Goal: Information Seeking & Learning: Learn about a topic

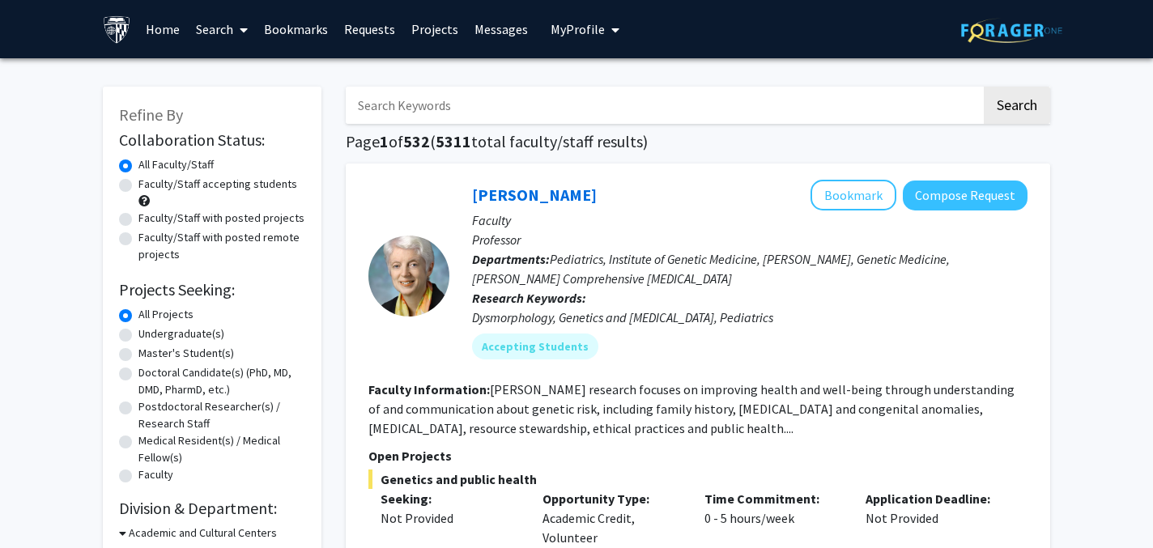
click at [275, 236] on label "Faculty/Staff with posted remote projects" at bounding box center [221, 246] width 167 height 34
click at [149, 236] on input "Faculty/Staff with posted remote projects" at bounding box center [143, 234] width 11 height 11
radio input "true"
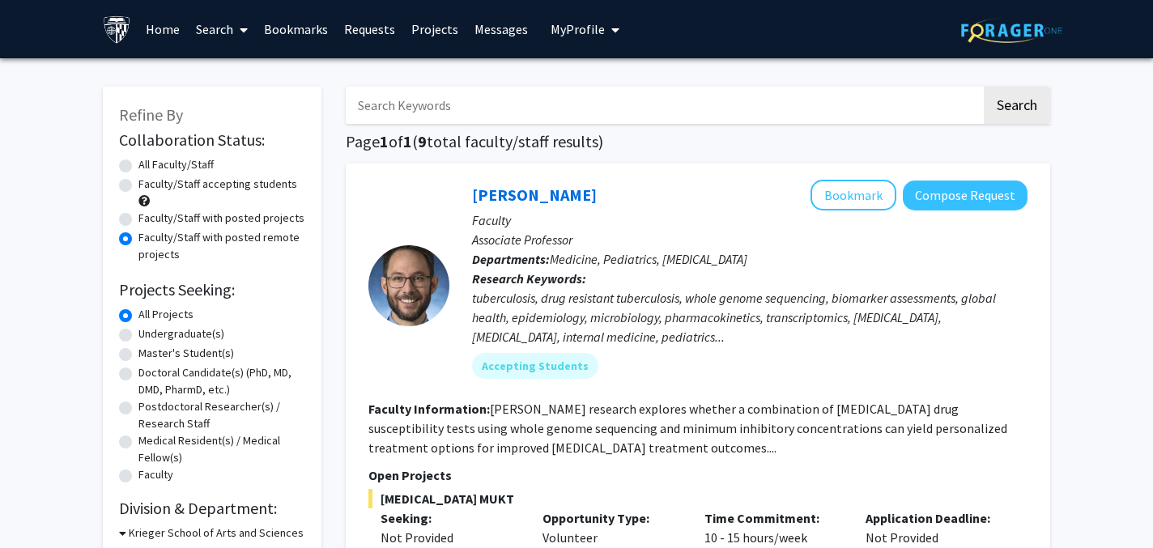
click at [261, 218] on label "Faculty/Staff with posted projects" at bounding box center [221, 218] width 166 height 17
click at [149, 218] on input "Faculty/Staff with posted projects" at bounding box center [143, 215] width 11 height 11
radio input "true"
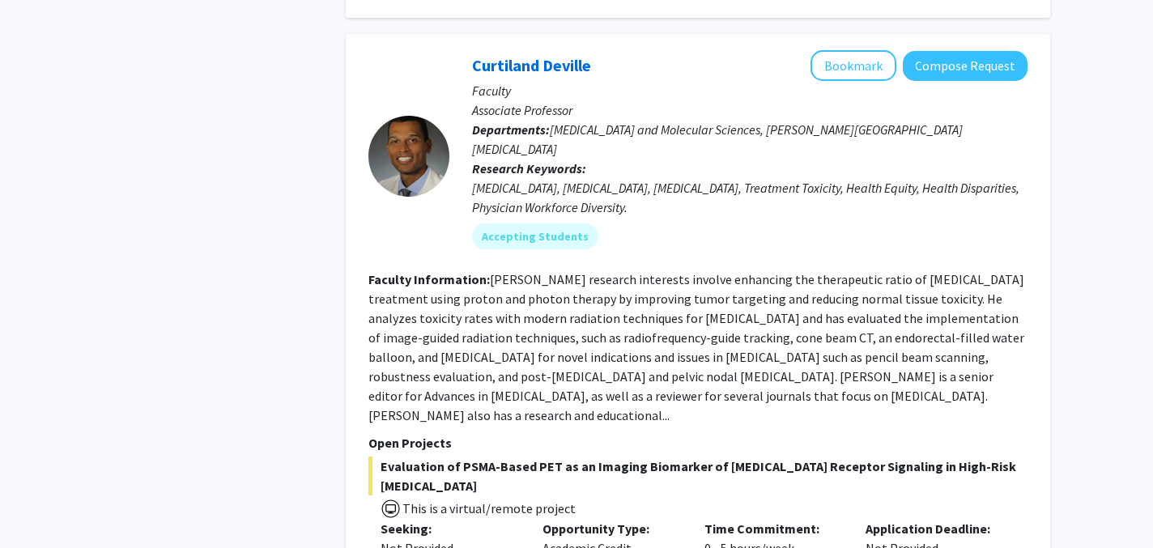
scroll to position [1577, 0]
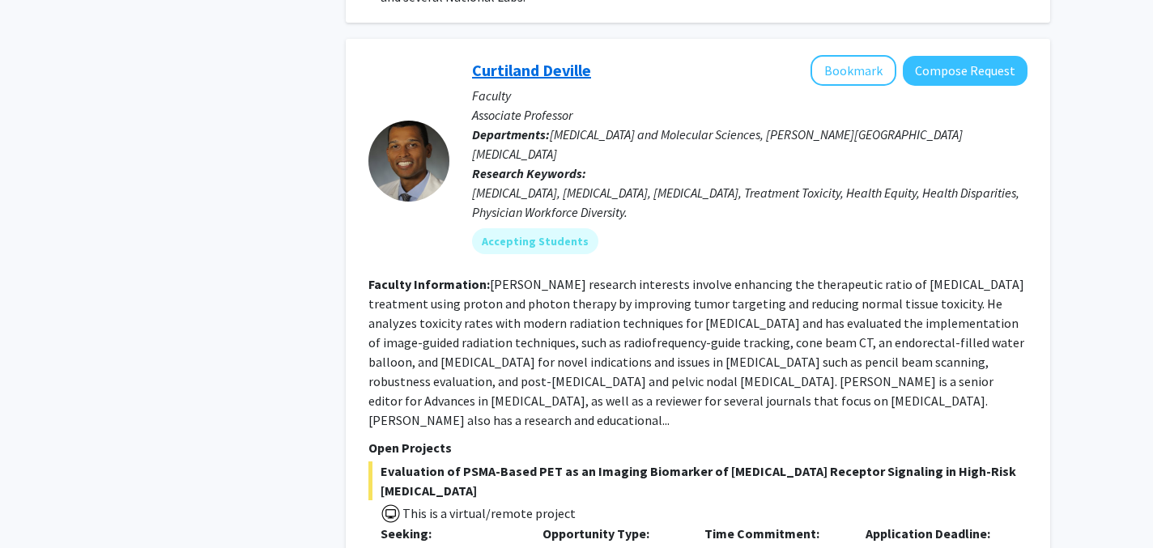
click at [518, 60] on link "Curtiland Deville" at bounding box center [531, 70] width 119 height 20
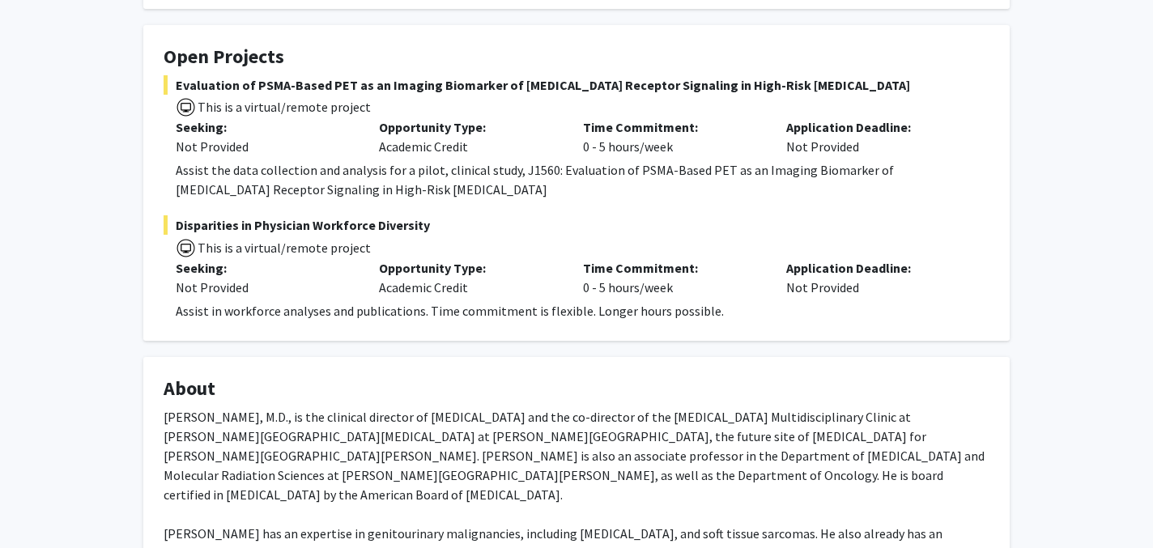
scroll to position [270, 0]
drag, startPoint x: 729, startPoint y: 305, endPoint x: 696, endPoint y: 309, distance: 33.5
click at [696, 309] on div "Assist in workforce analyses and publications. Time commitment is flexible. Lon…" at bounding box center [583, 309] width 814 height 19
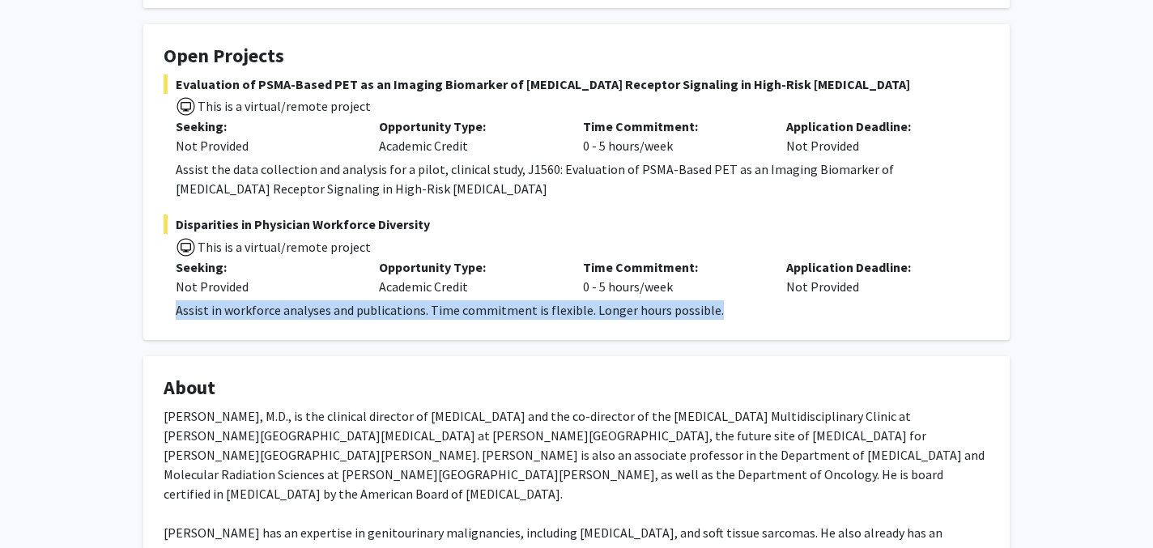
drag, startPoint x: 707, startPoint y: 305, endPoint x: 178, endPoint y: 300, distance: 528.9
click at [178, 300] on div "Assist in workforce analyses and publications. Time commitment is flexible. Lon…" at bounding box center [583, 309] width 814 height 19
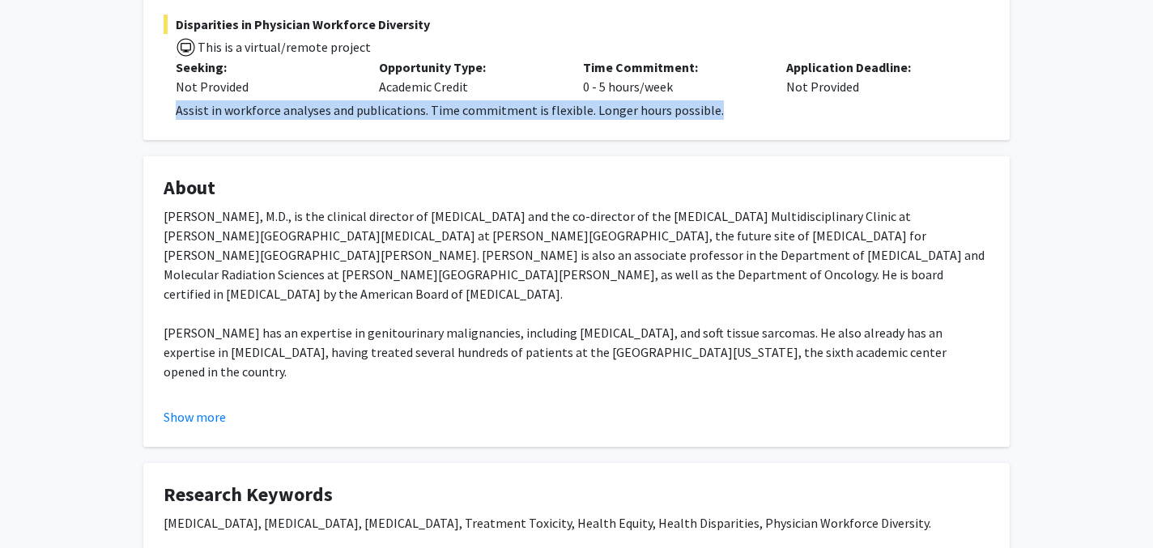
scroll to position [518, 0]
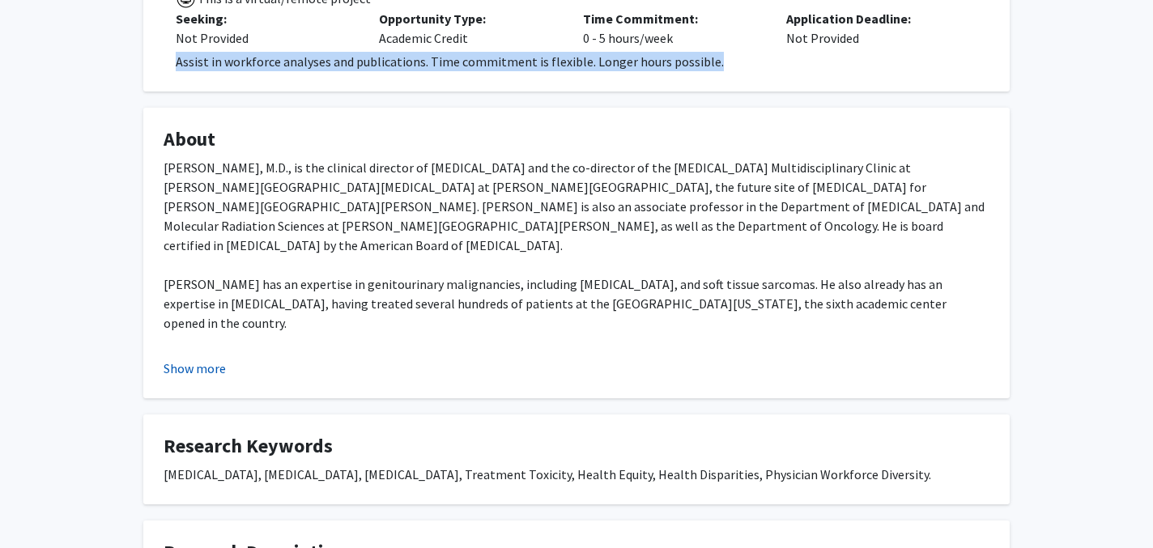
click at [202, 364] on button "Show more" at bounding box center [195, 368] width 62 height 19
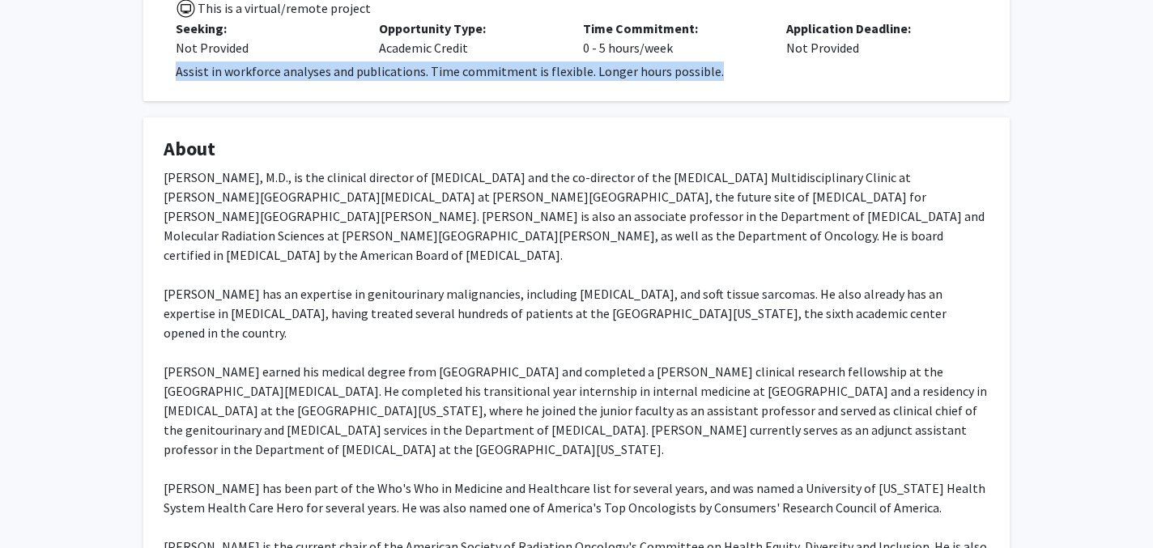
scroll to position [0, 0]
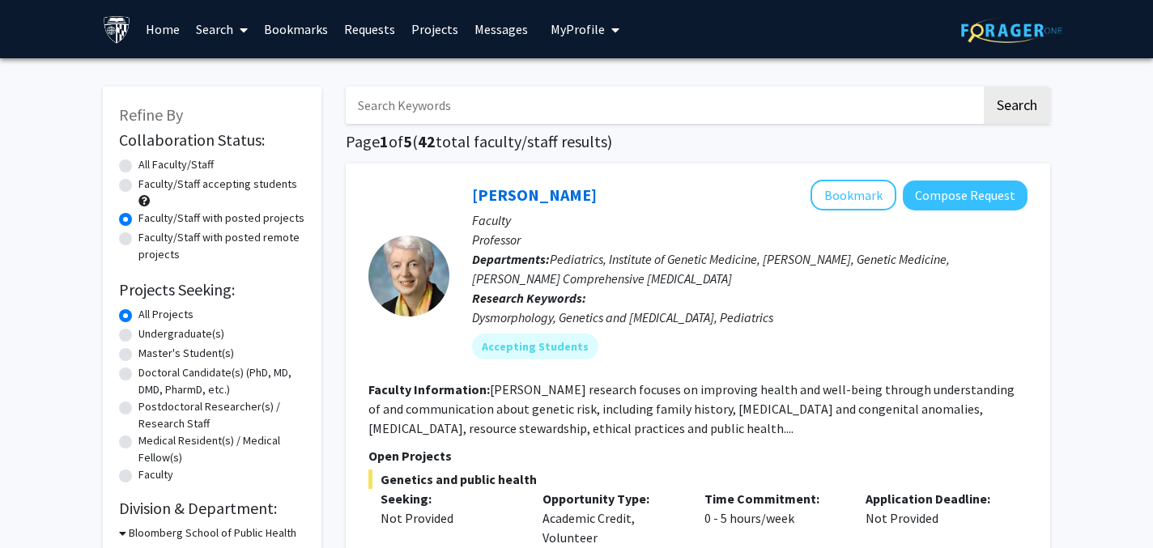
click at [384, 100] on input "Search Keywords" at bounding box center [664, 105] width 636 height 37
click at [478, 97] on input "dementia2" at bounding box center [664, 105] width 636 height 37
type input "dementia"
click at [984, 87] on button "Search" at bounding box center [1017, 105] width 66 height 37
radio input "true"
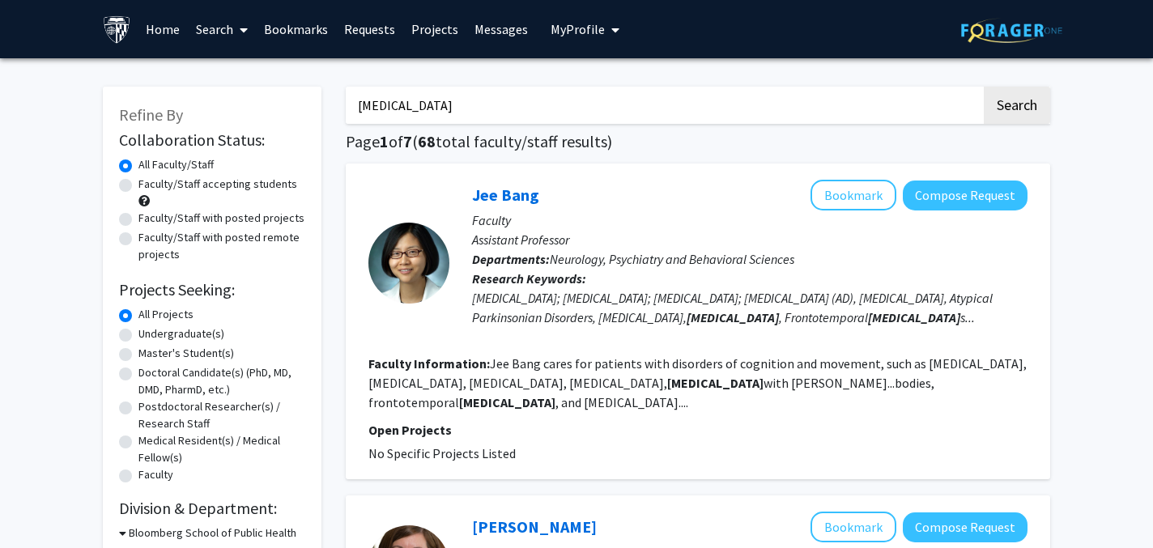
click at [356, 106] on input "dementia" at bounding box center [664, 105] width 636 height 37
type input "clinical dementia"
click at [984, 87] on button "Search" at bounding box center [1017, 105] width 66 height 37
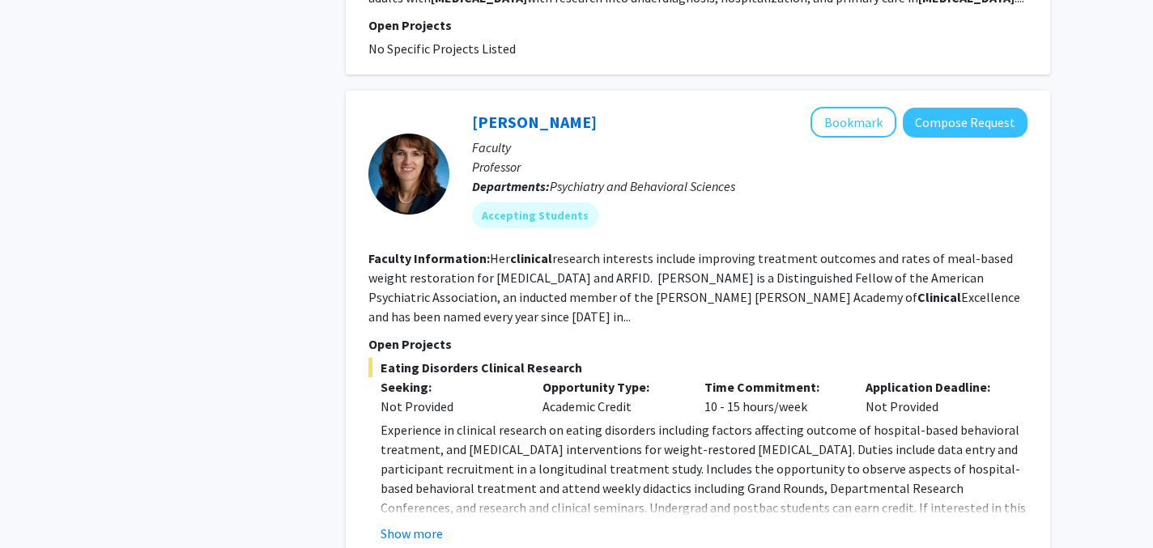
scroll to position [1057, 0]
click at [439, 523] on button "Show more" at bounding box center [412, 532] width 62 height 19
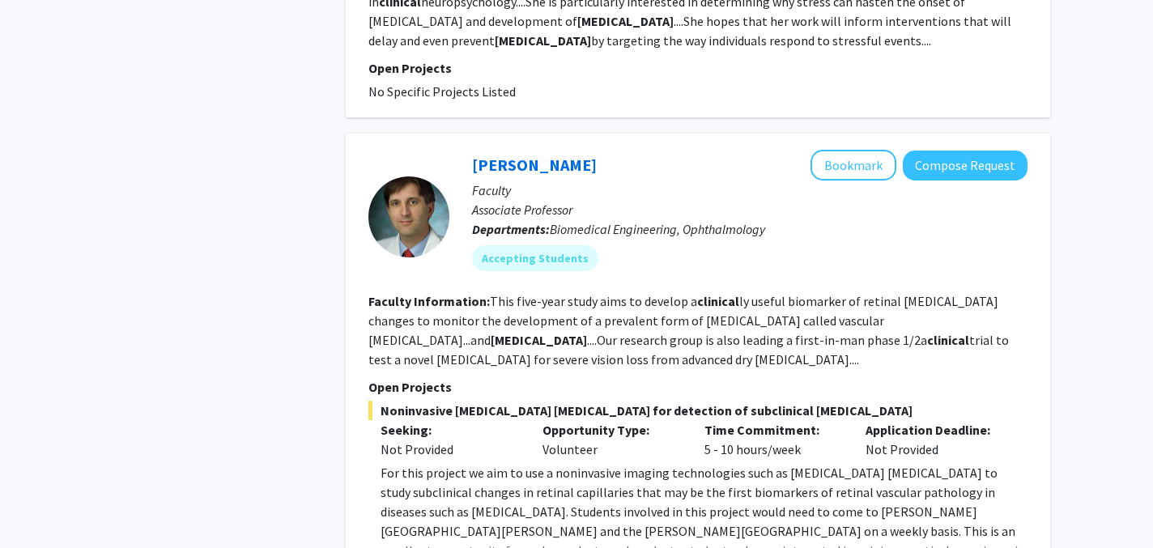
scroll to position [2195, 0]
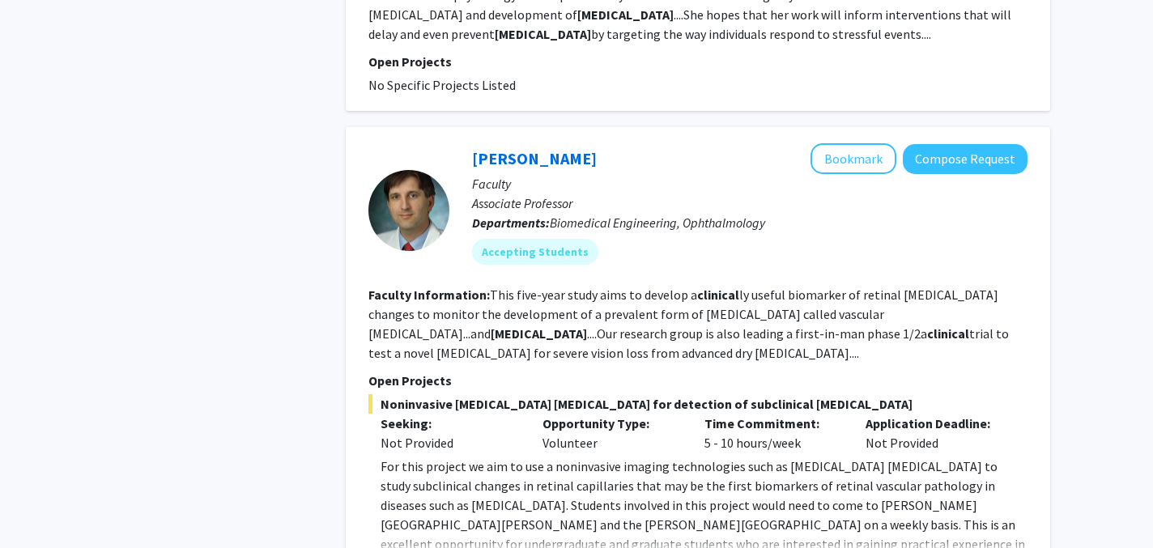
click at [419, 523] on div "Amir Kashani Bookmark Compose Request Faculty Associate Professor Departments: …" at bounding box center [698, 361] width 705 height 469
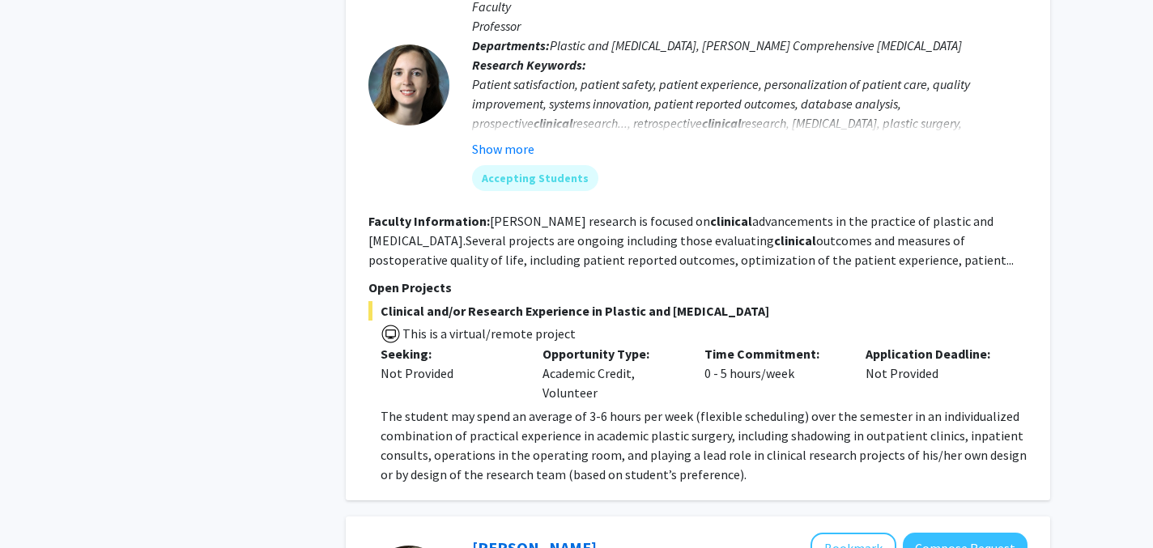
scroll to position [3335, 0]
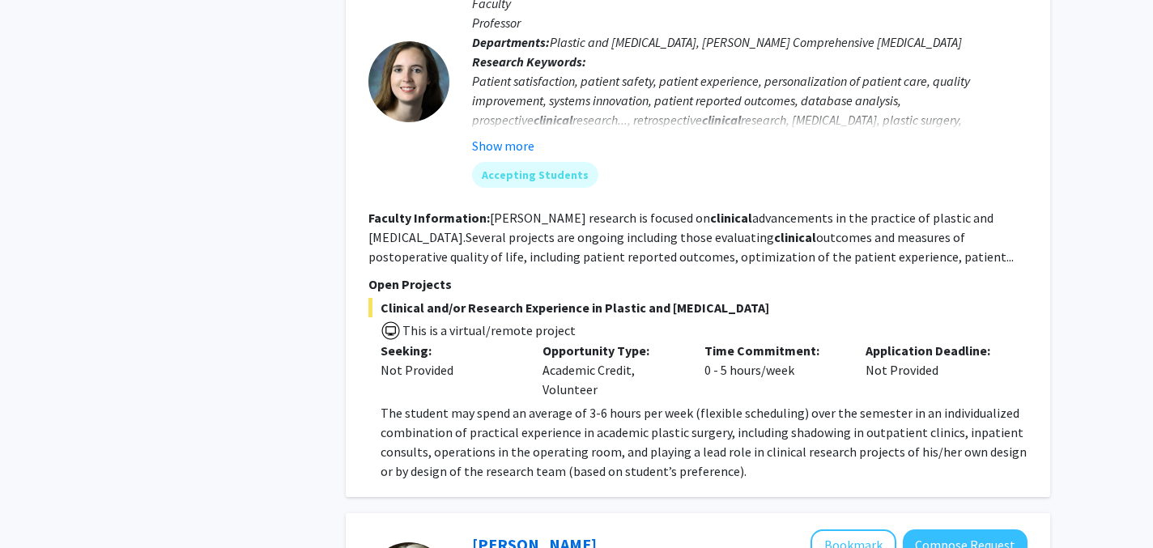
click at [467, 405] on span "The student may spend an average of 3-6 hours per week (flexible scheduling) ov…" at bounding box center [704, 442] width 646 height 75
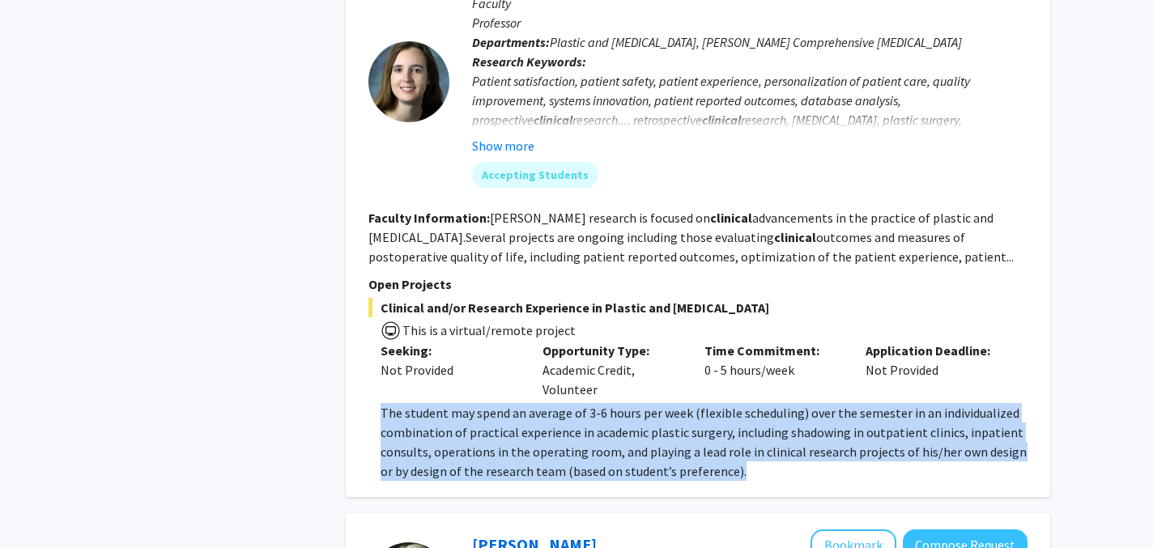
click at [466, 405] on span "The student may spend an average of 3-6 hours per week (flexible scheduling) ov…" at bounding box center [704, 442] width 646 height 75
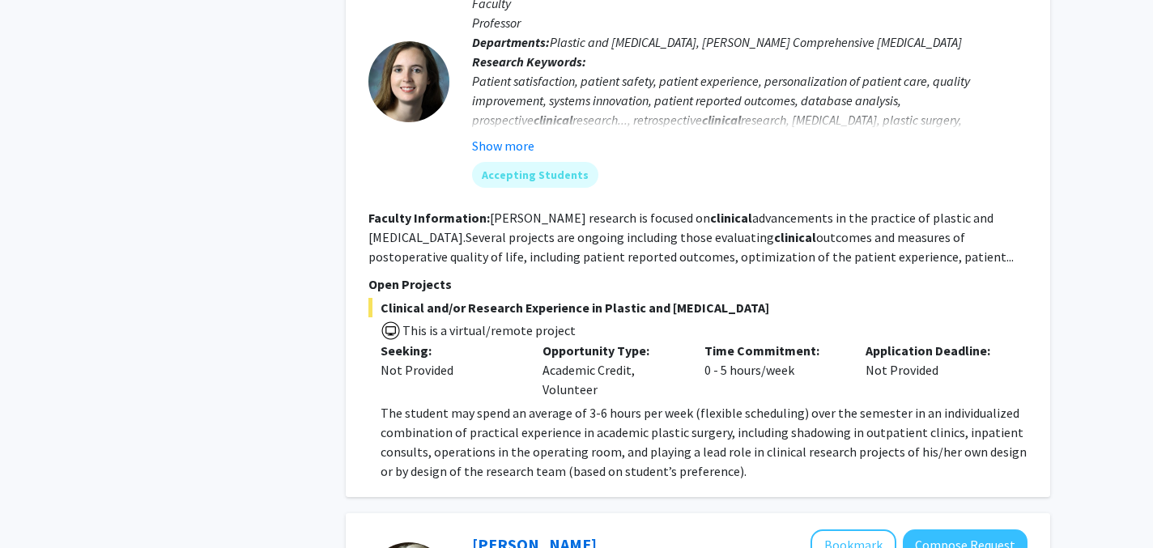
click at [466, 405] on span "The student may spend an average of 3-6 hours per week (flexible scheduling) ov…" at bounding box center [704, 442] width 646 height 75
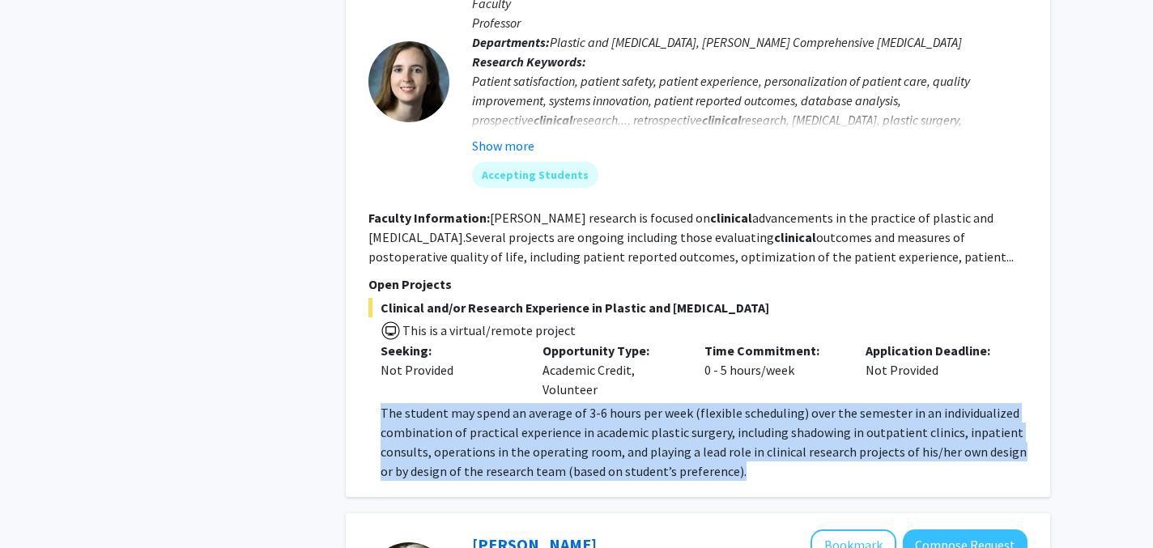
click at [466, 405] on span "The student may spend an average of 3-6 hours per week (flexible scheduling) ov…" at bounding box center [704, 442] width 646 height 75
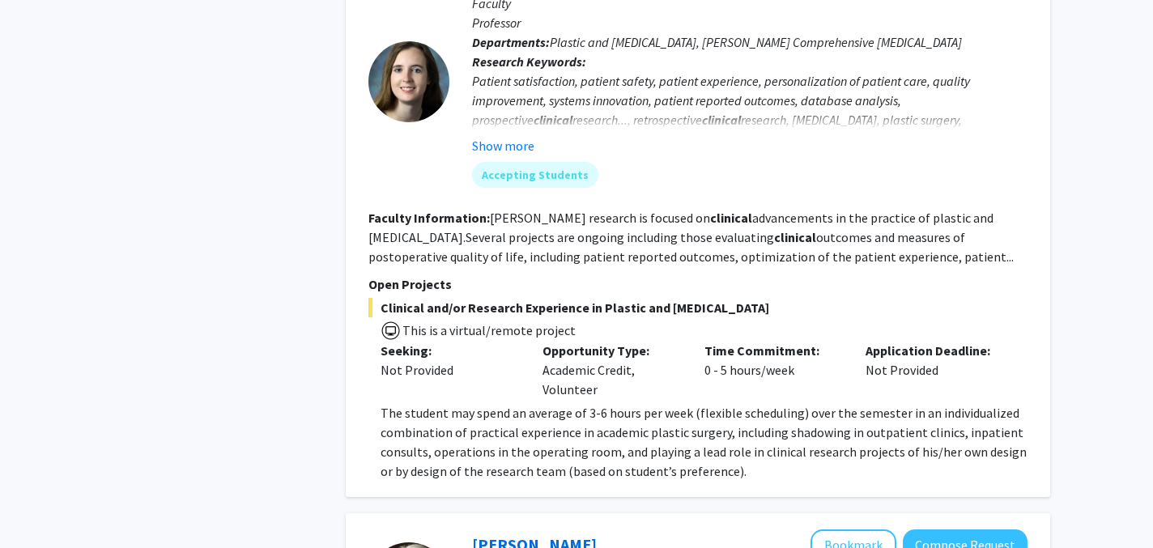
click at [485, 405] on span "The student may spend an average of 3-6 hours per week (flexible scheduling) ov…" at bounding box center [704, 442] width 646 height 75
click at [510, 405] on span "The student may spend an average of 3-6 hours per week (flexible scheduling) ov…" at bounding box center [704, 442] width 646 height 75
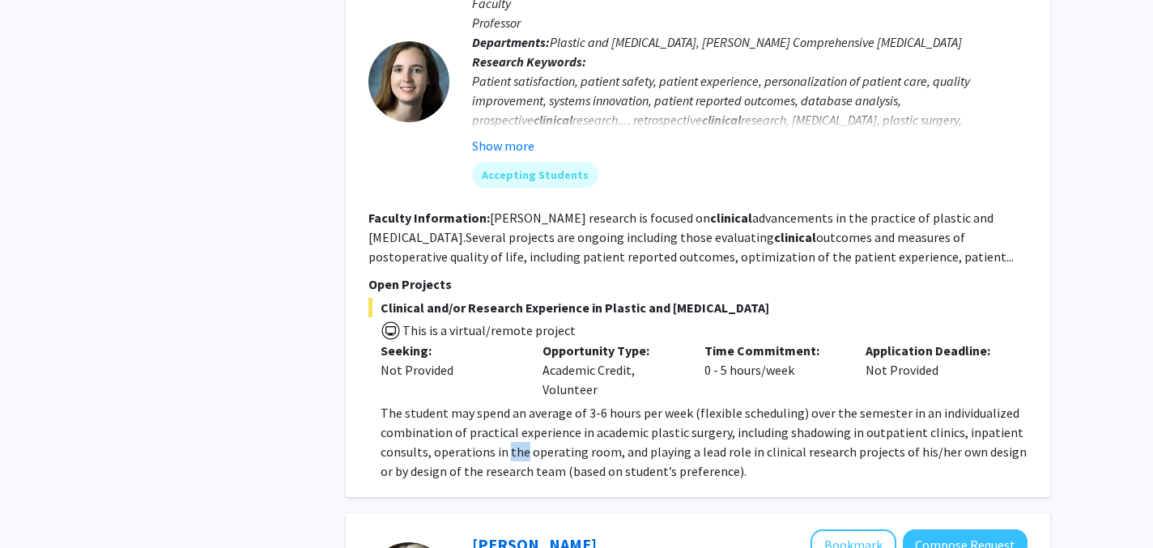
click at [510, 405] on span "The student may spend an average of 3-6 hours per week (flexible scheduling) ov…" at bounding box center [704, 442] width 646 height 75
click at [471, 405] on span "The student may spend an average of 3-6 hours per week (flexible scheduling) ov…" at bounding box center [704, 442] width 646 height 75
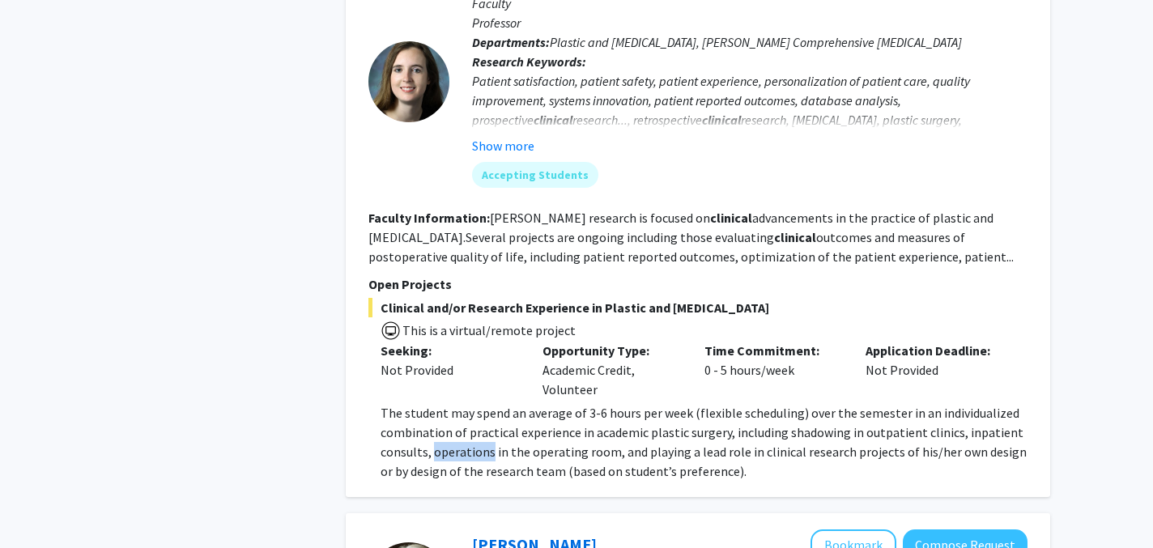
click at [458, 403] on p "The student may spend an average of 3-6 hours per week (flexible scheduling) ov…" at bounding box center [704, 442] width 647 height 78
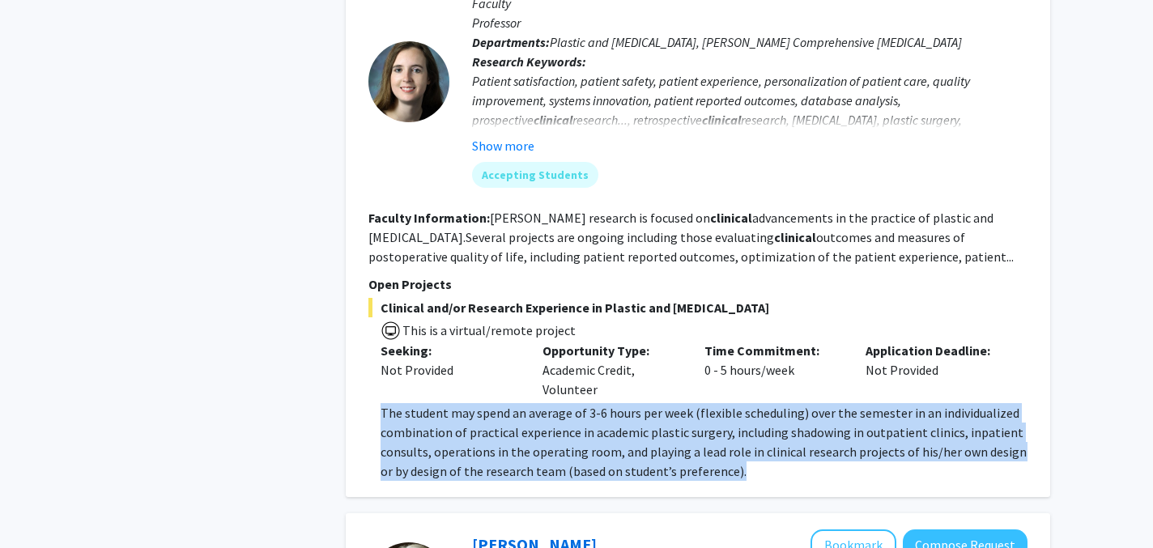
click at [458, 405] on span "The student may spend an average of 3-6 hours per week (flexible scheduling) ov…" at bounding box center [704, 442] width 646 height 75
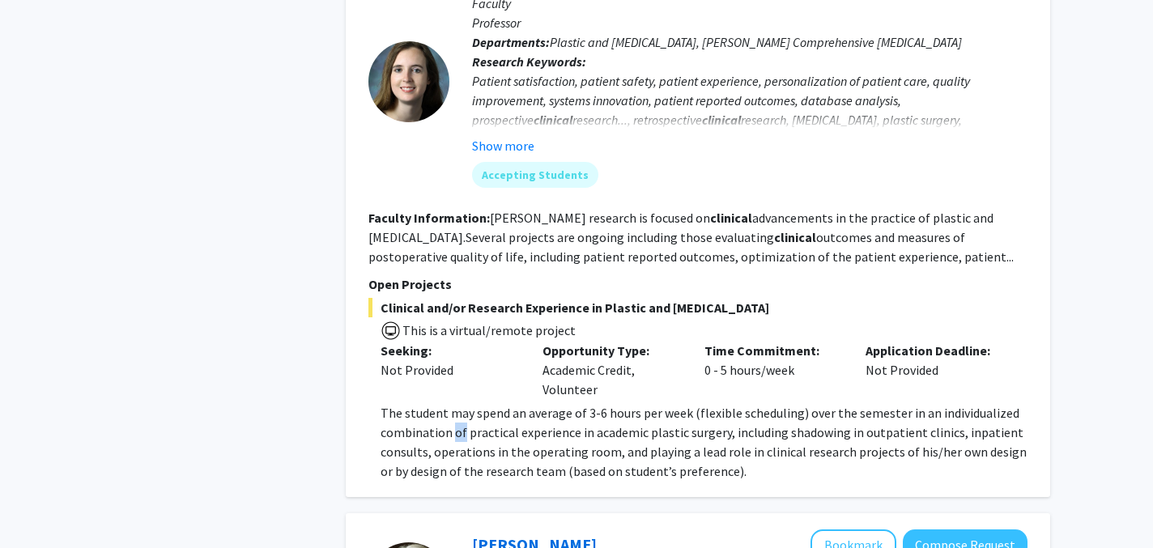
click at [458, 405] on span "The student may spend an average of 3-6 hours per week (flexible scheduling) ov…" at bounding box center [704, 442] width 646 height 75
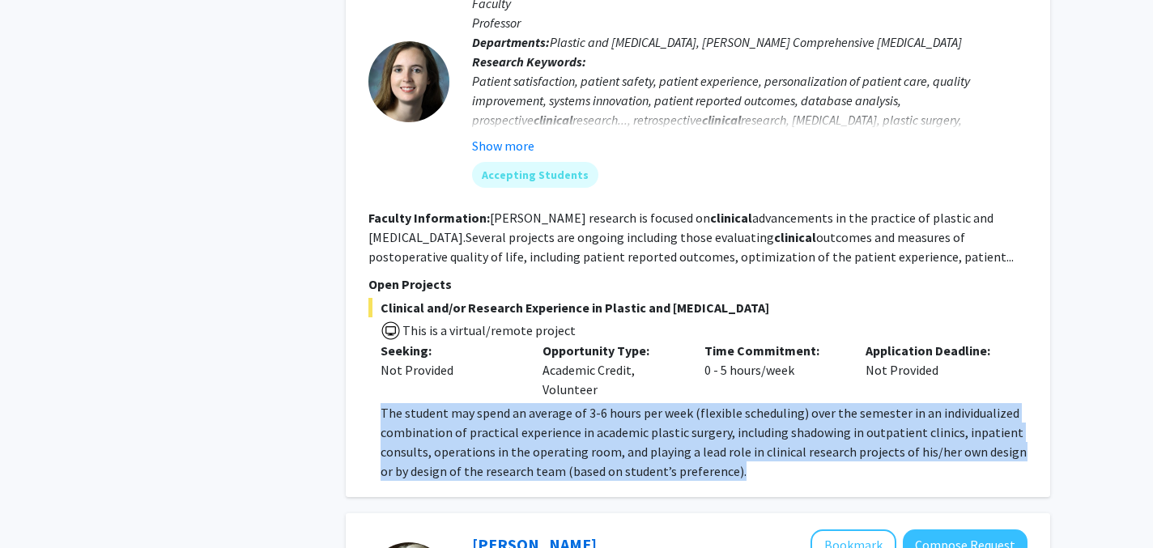
click at [458, 405] on span "The student may spend an average of 3-6 hours per week (flexible scheduling) ov…" at bounding box center [704, 442] width 646 height 75
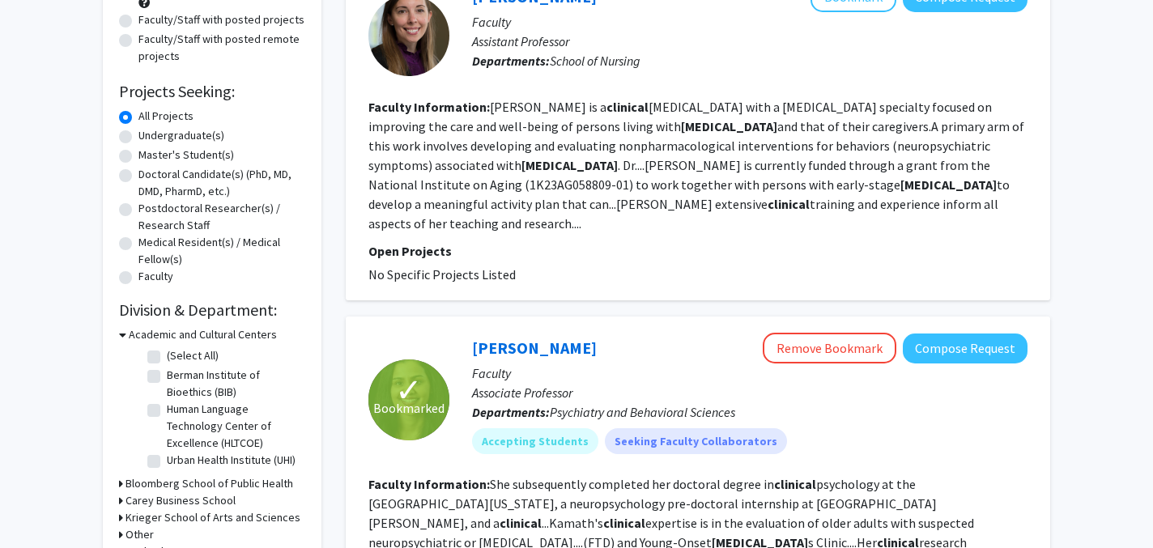
scroll to position [0, 0]
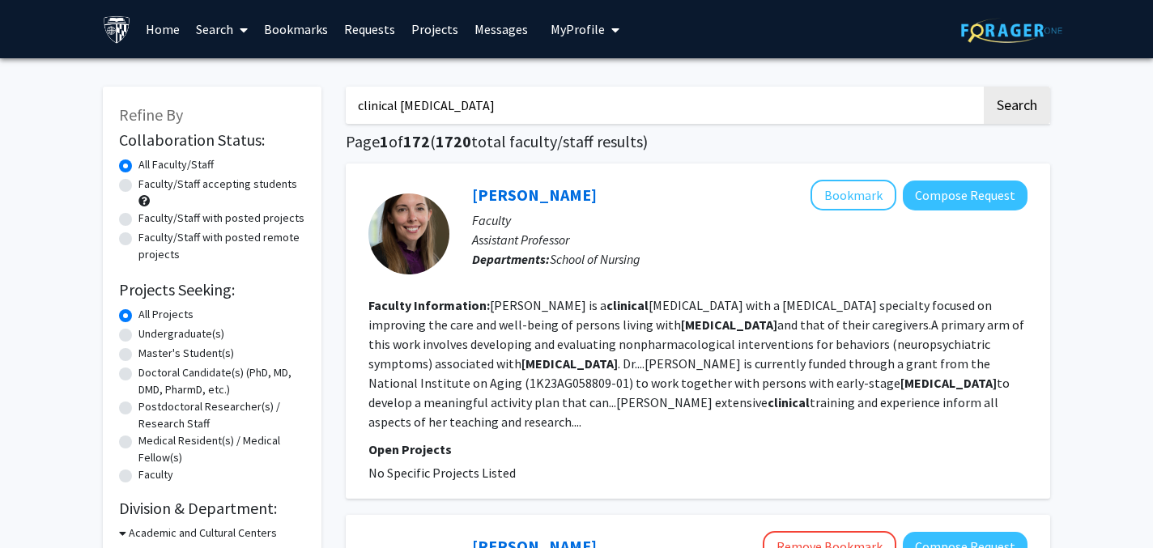
click at [156, 30] on link "Home" at bounding box center [163, 29] width 50 height 57
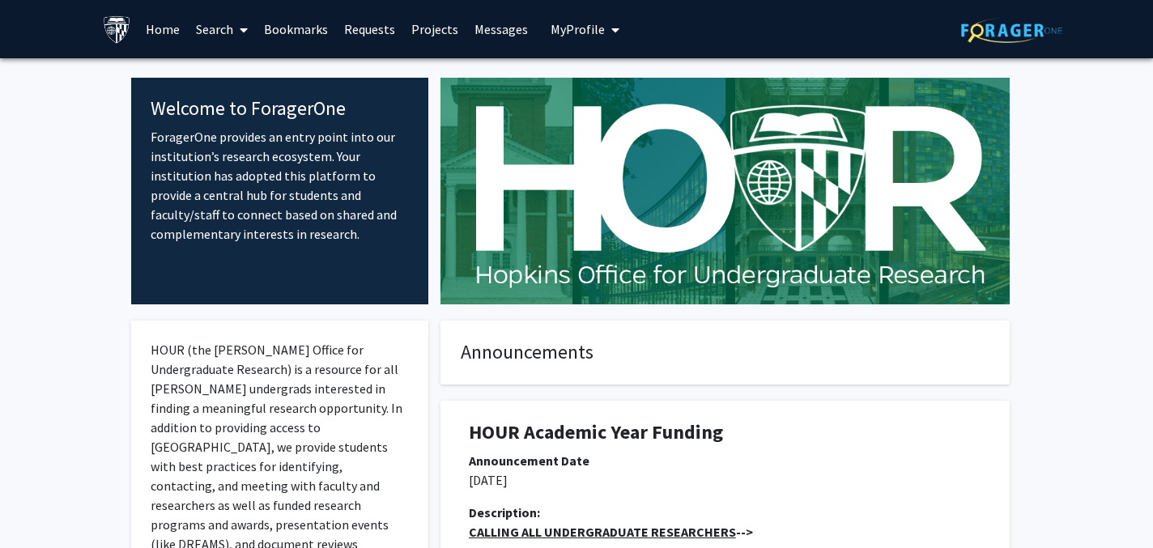
click at [243, 26] on icon at bounding box center [244, 29] width 8 height 13
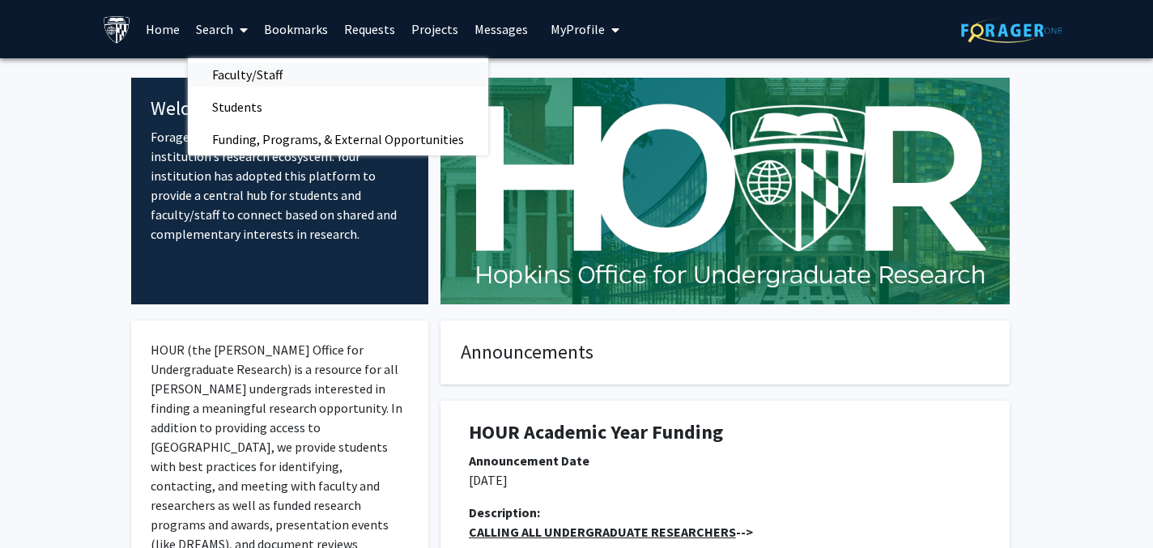
click at [248, 66] on span "Faculty/Staff" at bounding box center [247, 74] width 119 height 32
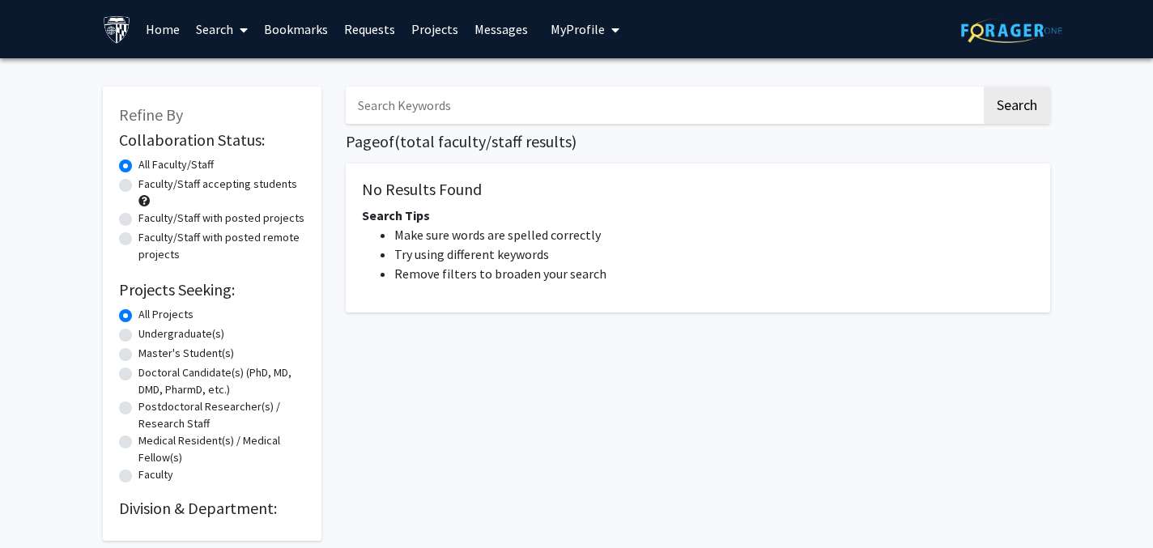
click at [457, 120] on input "Search Keywords" at bounding box center [664, 105] width 636 height 37
type input "dementia"
click at [1027, 99] on button "Search" at bounding box center [1017, 105] width 66 height 37
click at [1025, 113] on button "Search" at bounding box center [1017, 105] width 66 height 37
click at [215, 186] on label "Faculty/Staff accepting students" at bounding box center [217, 184] width 159 height 17
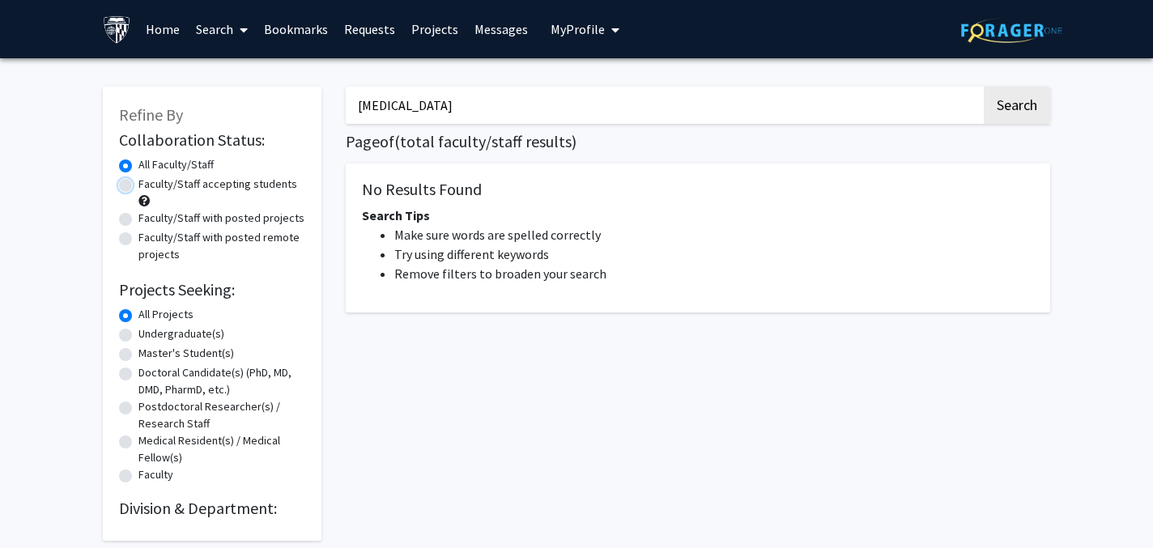
click at [149, 186] on input "Faculty/Staff accepting students" at bounding box center [143, 181] width 11 height 11
radio input "true"
click at [219, 28] on link "Search" at bounding box center [222, 29] width 68 height 57
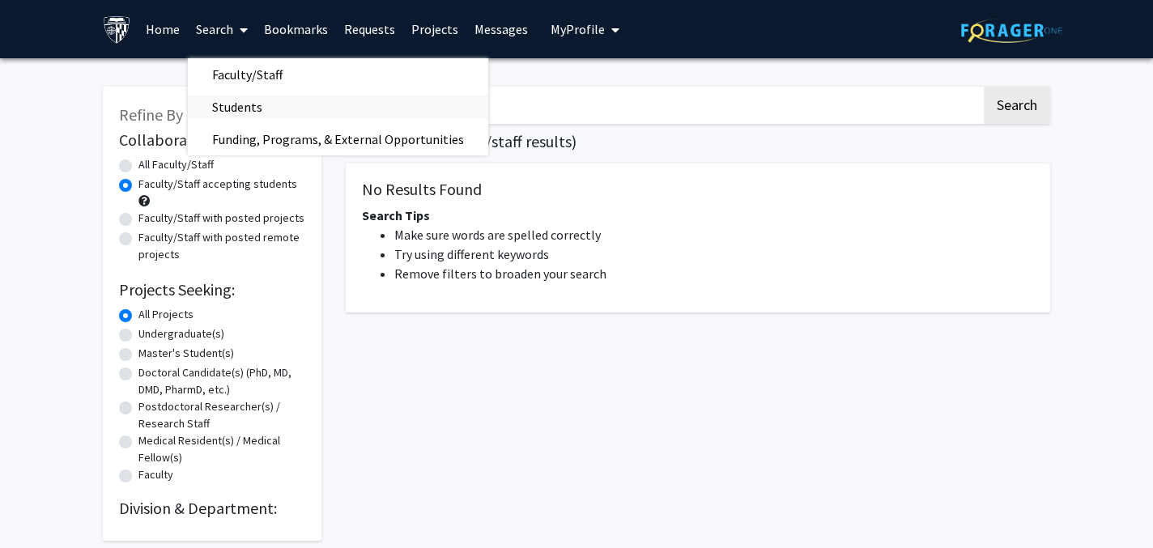
click at [275, 113] on span "Students" at bounding box center [237, 107] width 99 height 32
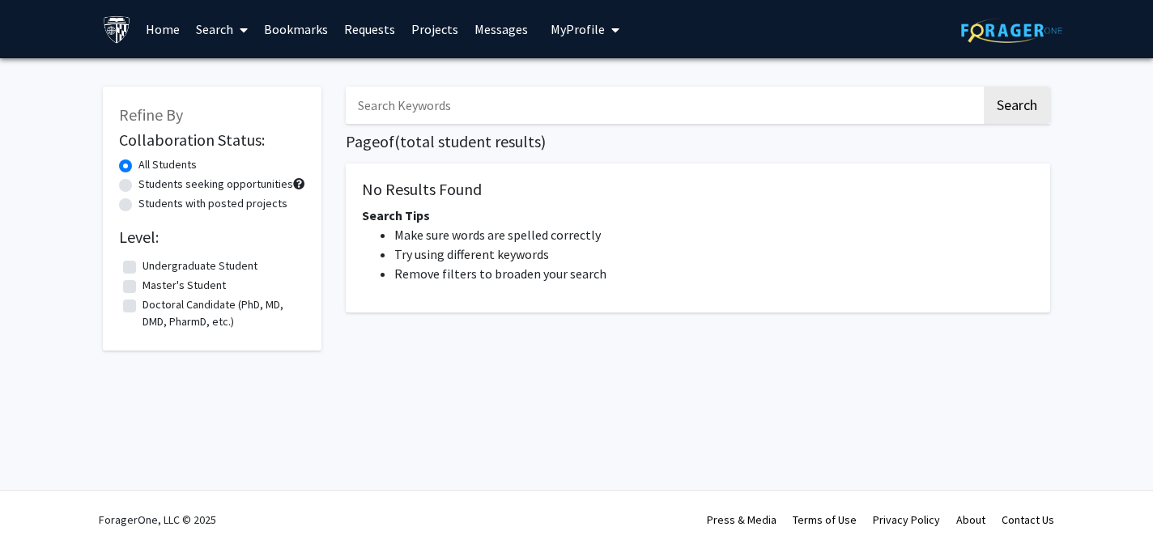
click at [219, 32] on link "Search" at bounding box center [222, 29] width 68 height 57
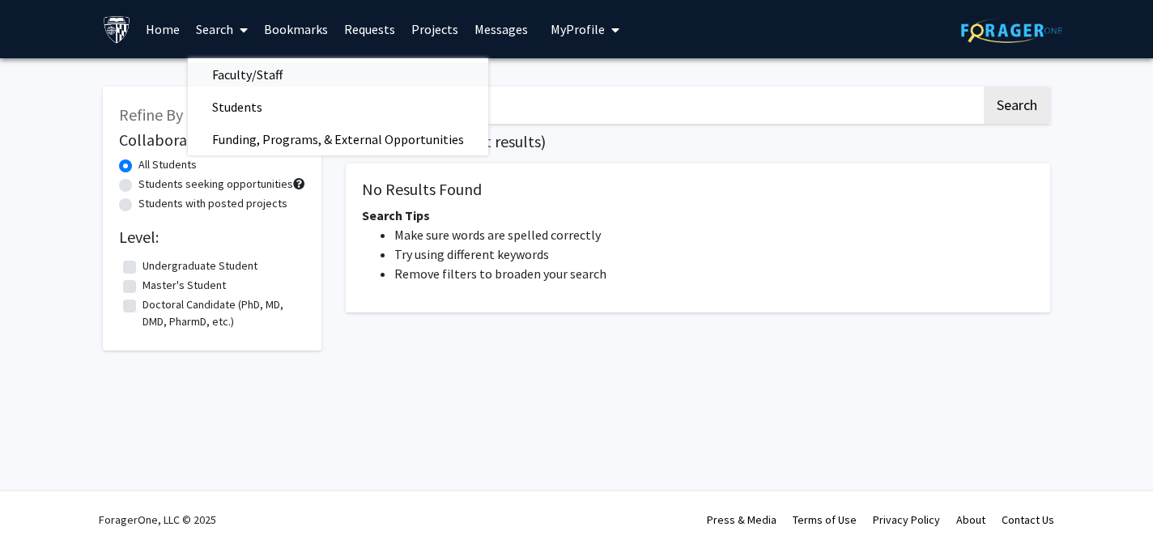
click at [257, 78] on span "Faculty/Staff" at bounding box center [247, 74] width 119 height 32
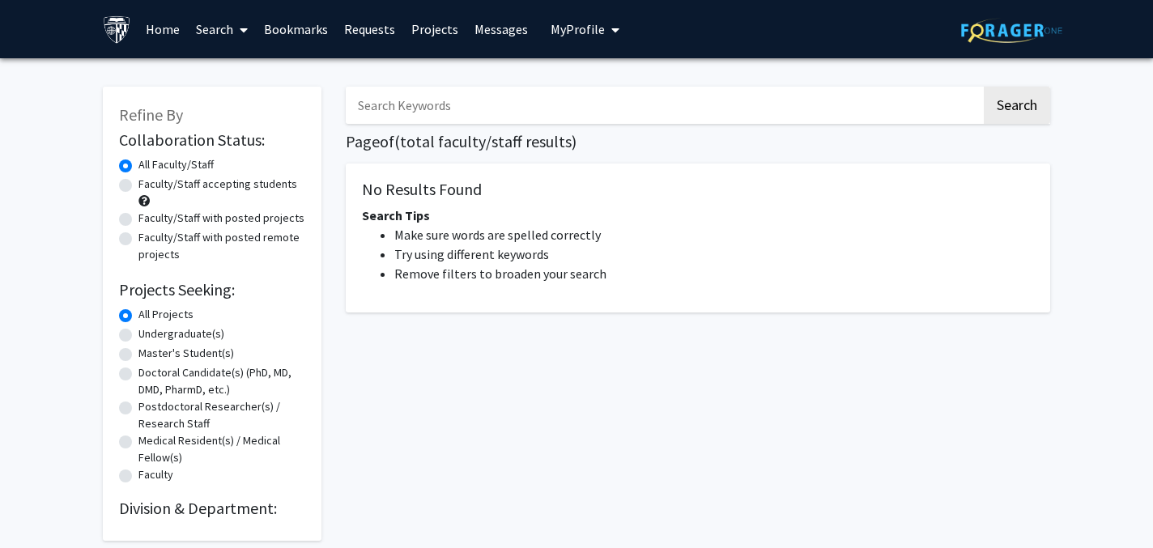
click at [173, 28] on link "Home" at bounding box center [163, 29] width 50 height 57
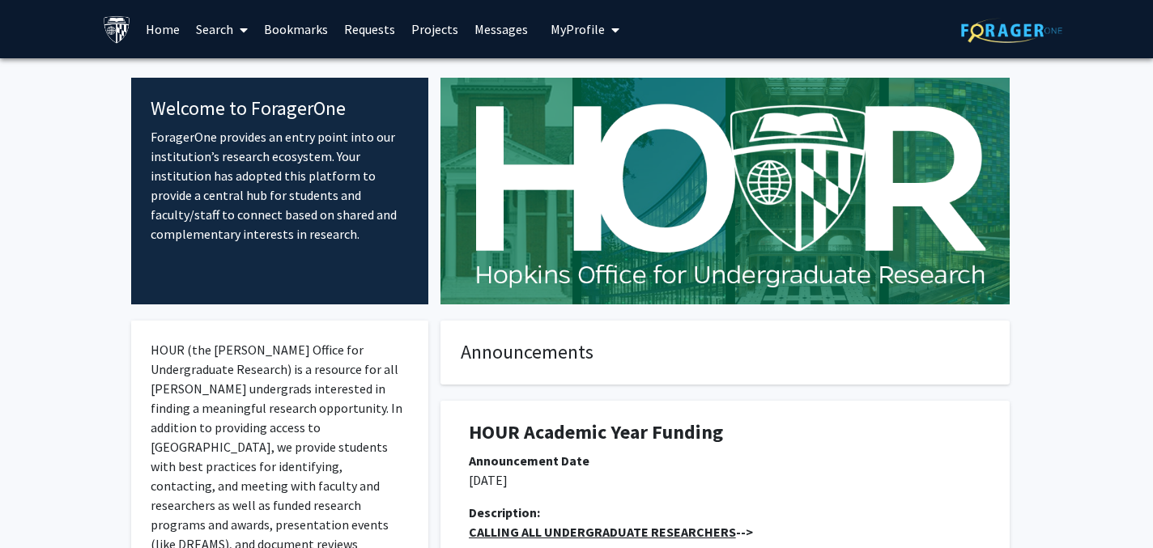
click at [238, 23] on span at bounding box center [240, 30] width 15 height 57
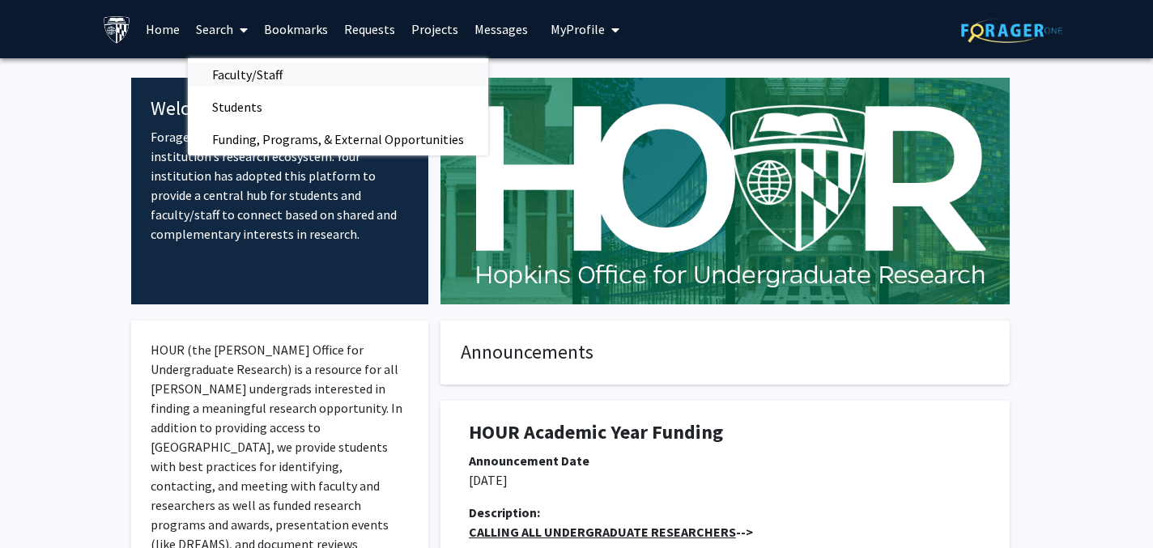
click at [234, 72] on span "Faculty/Staff" at bounding box center [247, 74] width 119 height 32
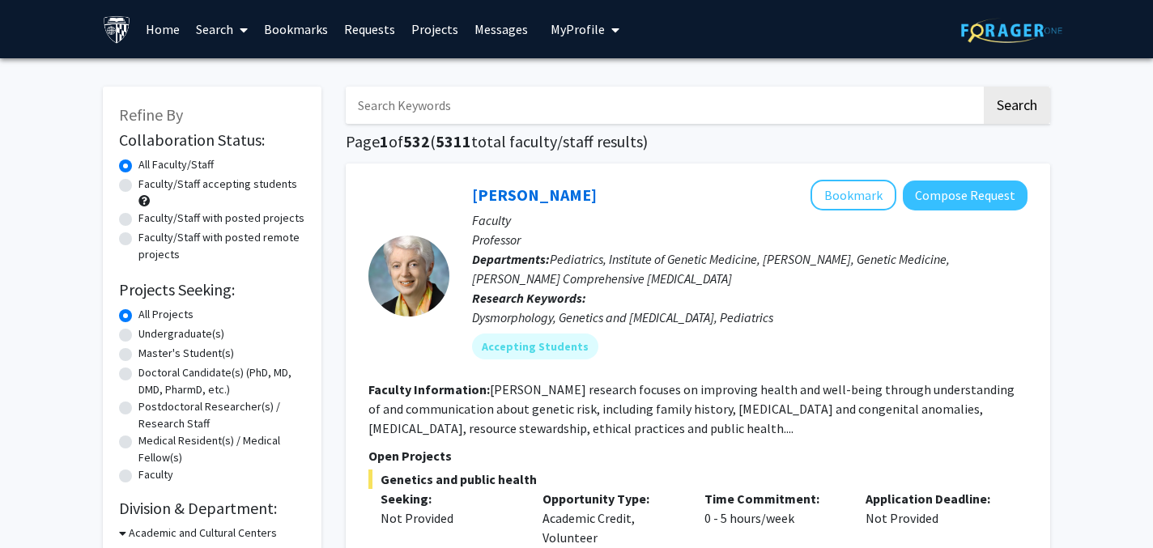
click at [518, 93] on input "Search Keywords" at bounding box center [664, 105] width 636 height 37
click at [984, 87] on button "Search" at bounding box center [1017, 105] width 66 height 37
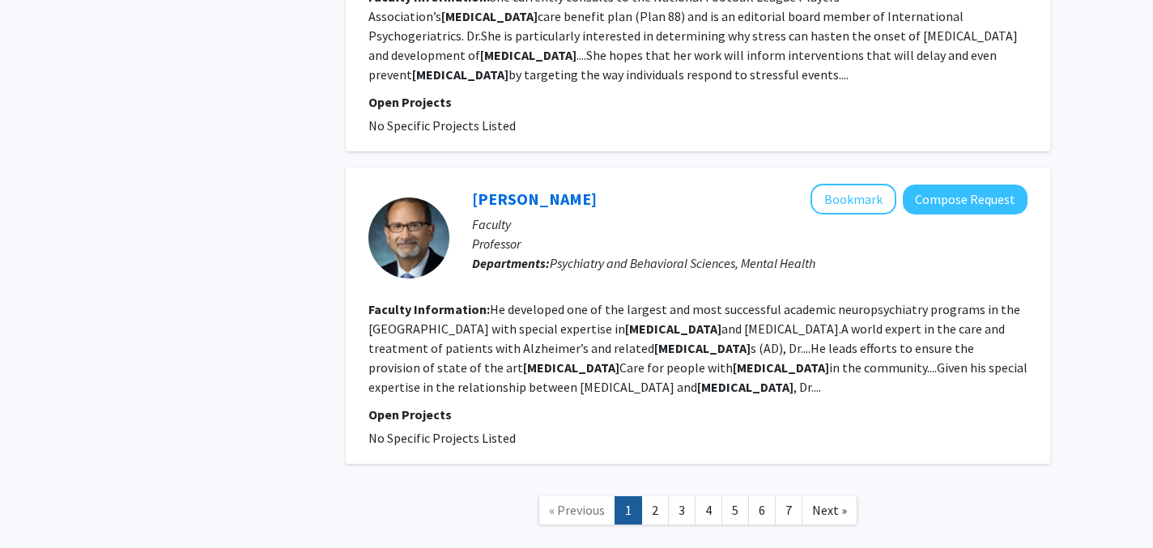
scroll to position [2917, 0]
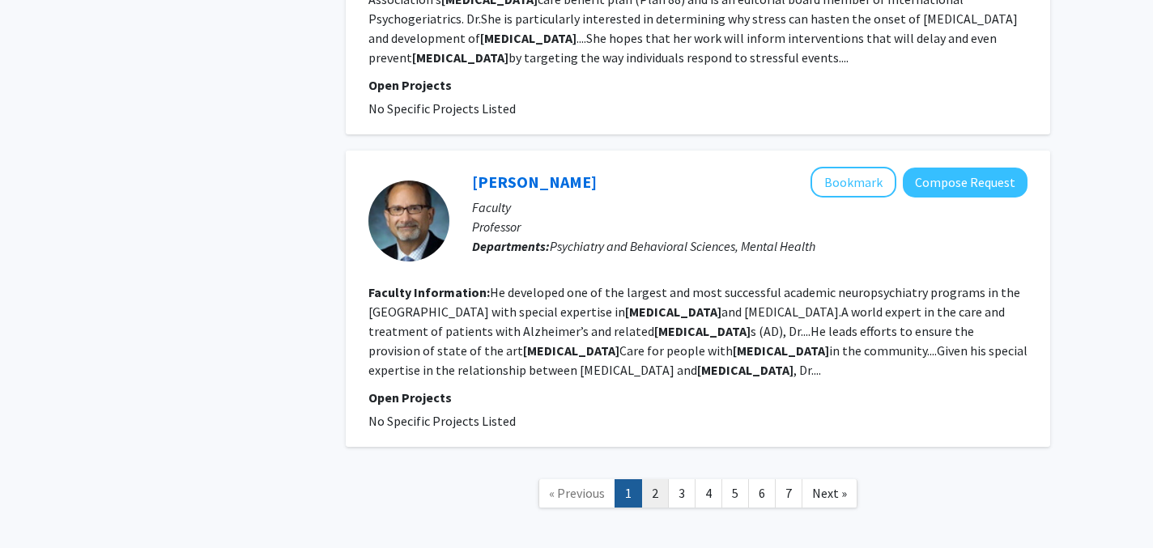
click at [654, 479] on link "2" at bounding box center [655, 493] width 28 height 28
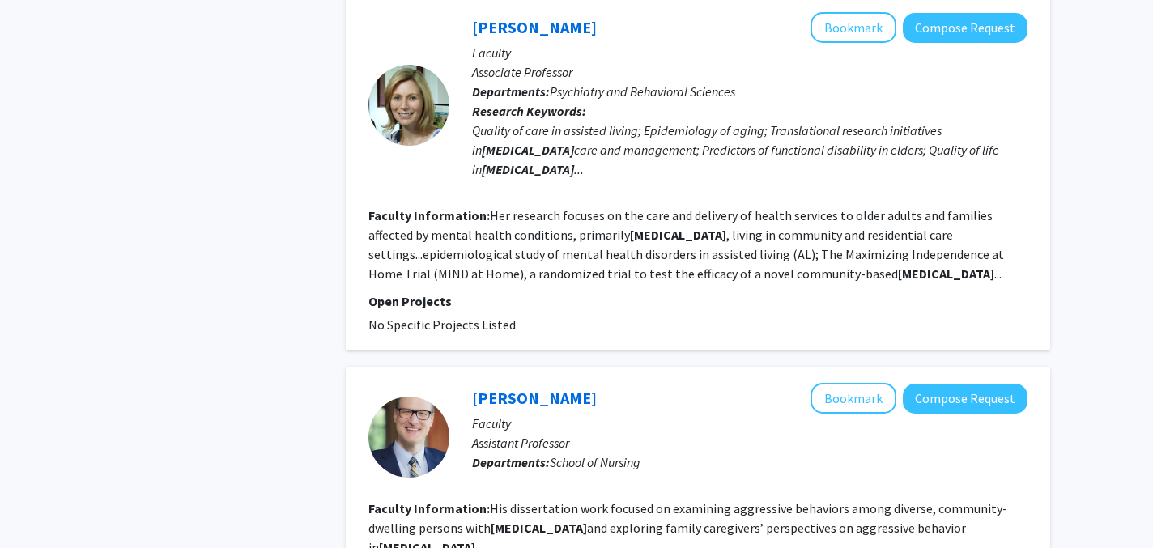
scroll to position [812, 0]
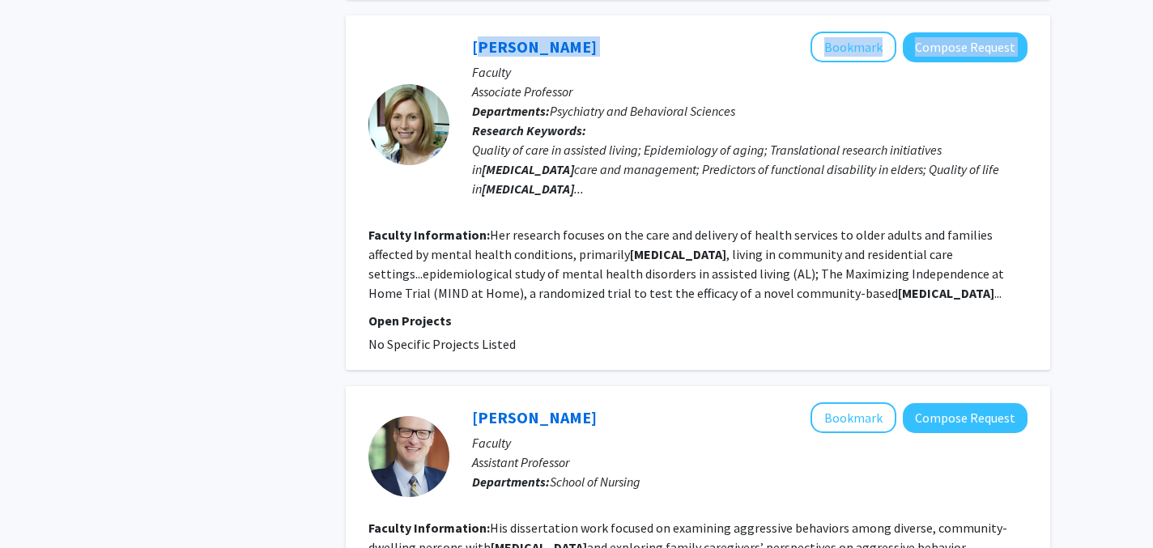
drag, startPoint x: 594, startPoint y: 26, endPoint x: 470, endPoint y: 20, distance: 124.9
click at [467, 32] on div "Quincy Samus Bookmark Compose Request Faculty Associate Professor Departments: …" at bounding box center [738, 124] width 578 height 185
click at [611, 82] on p "Associate Professor" at bounding box center [750, 91] width 556 height 19
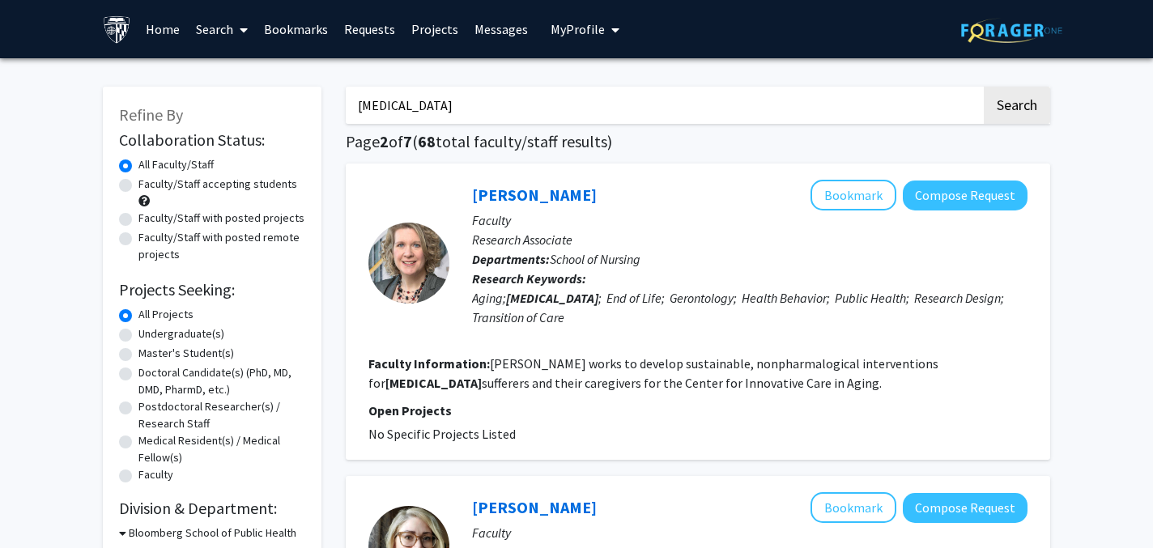
click at [588, 120] on input "dementia" at bounding box center [664, 105] width 636 height 37
click at [588, 121] on input "dementia" at bounding box center [664, 105] width 636 height 37
type input "z"
type input "amjad"
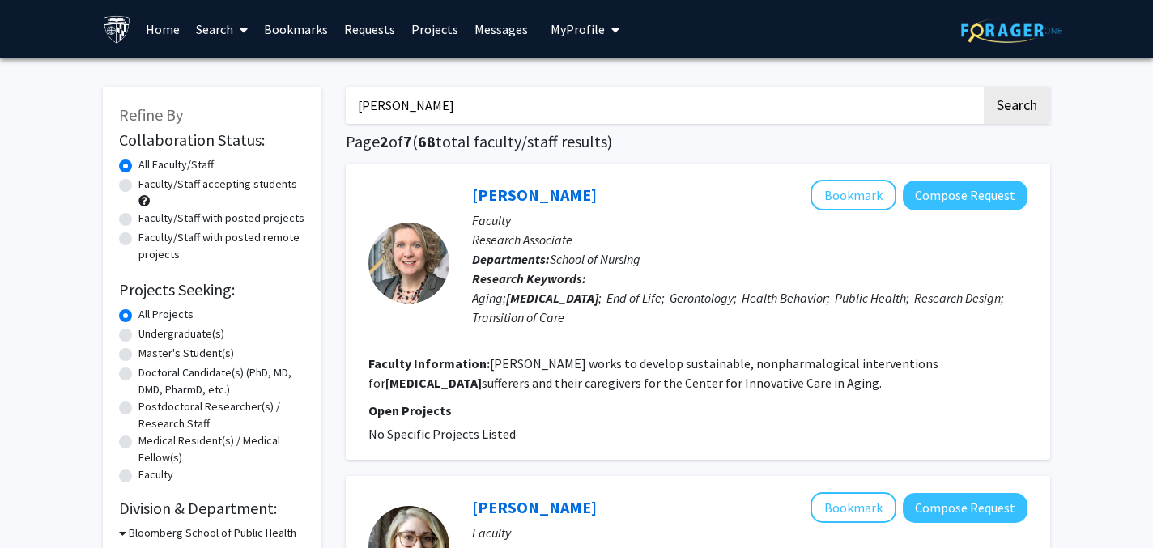
click at [984, 87] on button "Search" at bounding box center [1017, 105] width 66 height 37
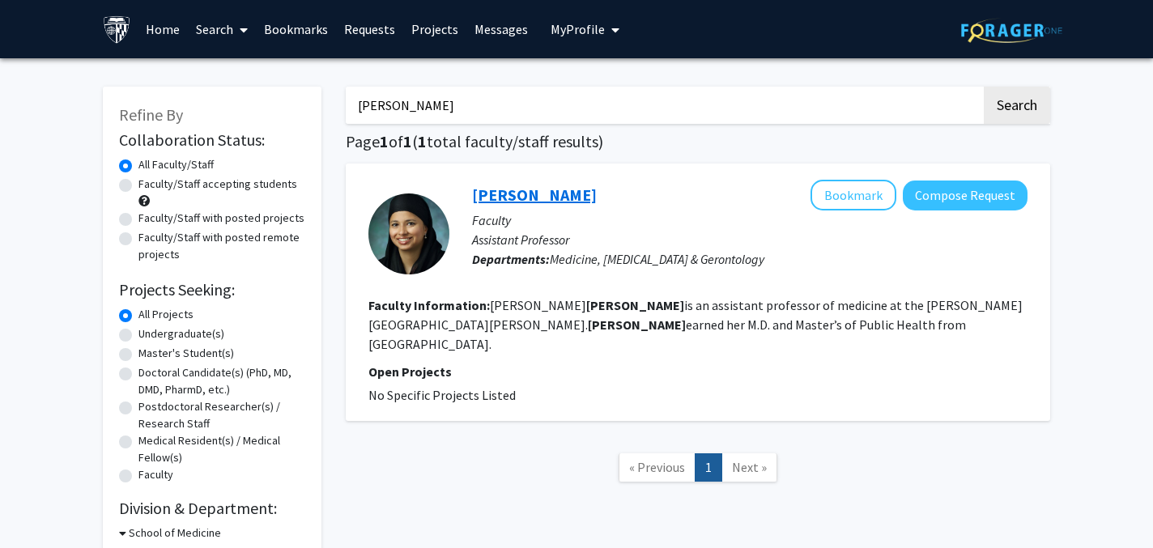
click at [535, 194] on link "Halima Amjad" at bounding box center [534, 195] width 125 height 20
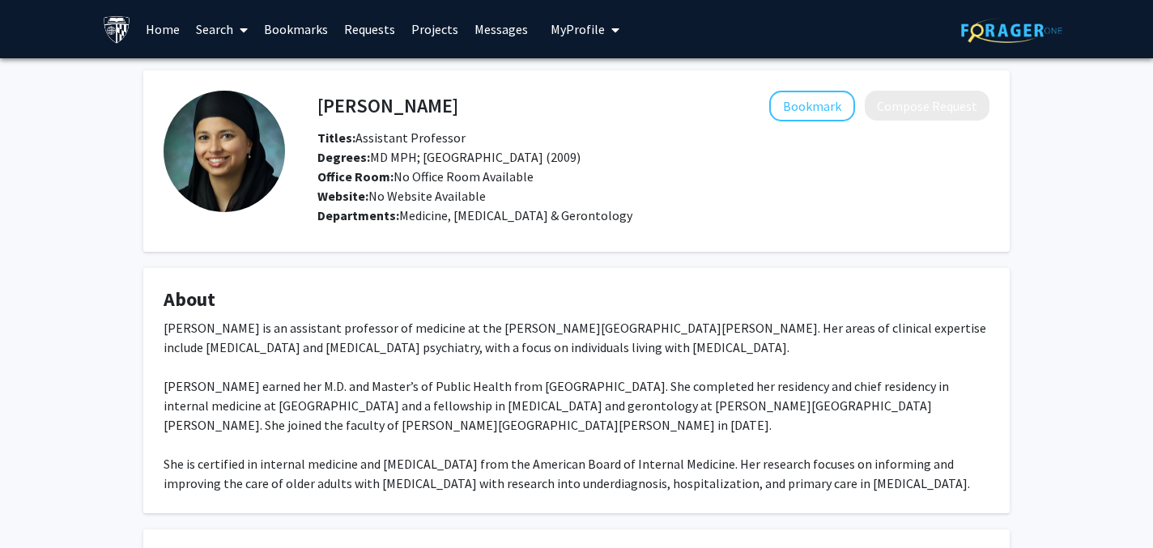
click at [400, 109] on h4 "Halima Amjad" at bounding box center [387, 106] width 141 height 30
copy h4 "Halima Amjad"
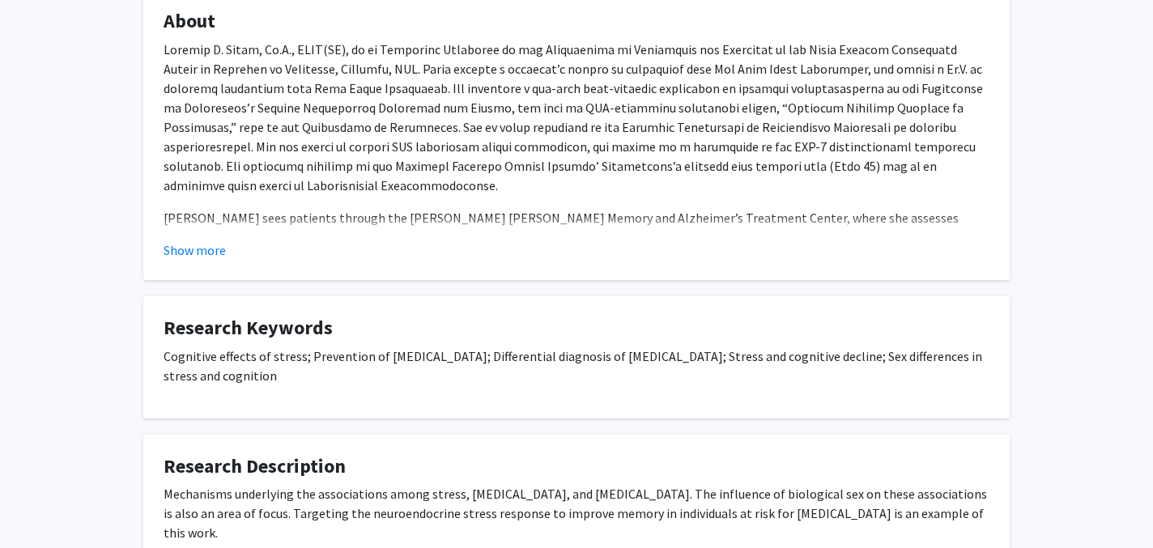
scroll to position [294, 0]
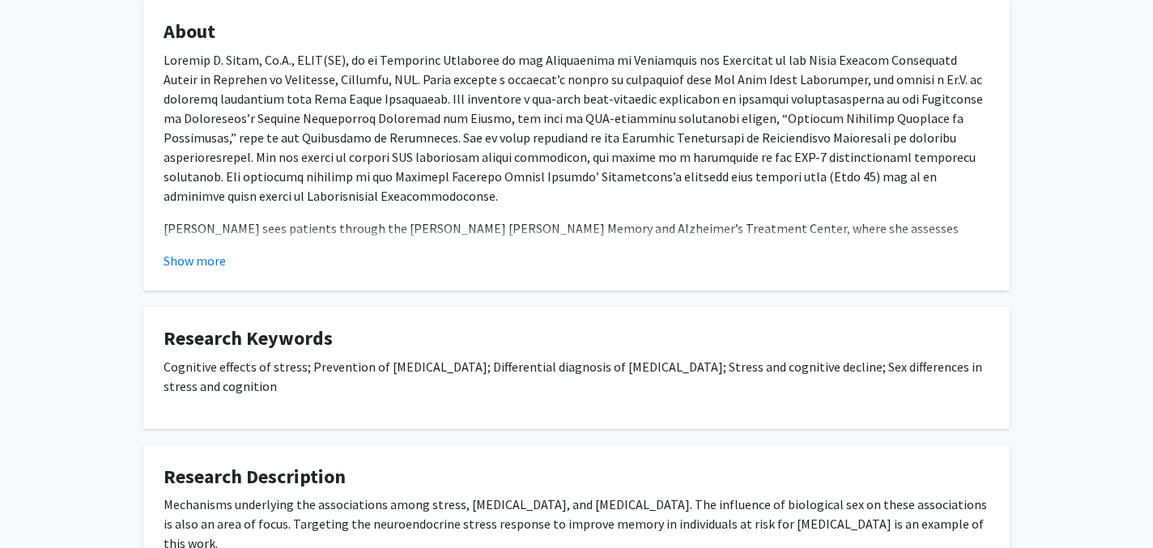
click at [229, 271] on fg-card "About Dr. Munro sees patients through the Johns Hopkins Memory and Alzheimer’s …" at bounding box center [576, 145] width 867 height 291
click at [217, 264] on button "Show more" at bounding box center [195, 260] width 62 height 19
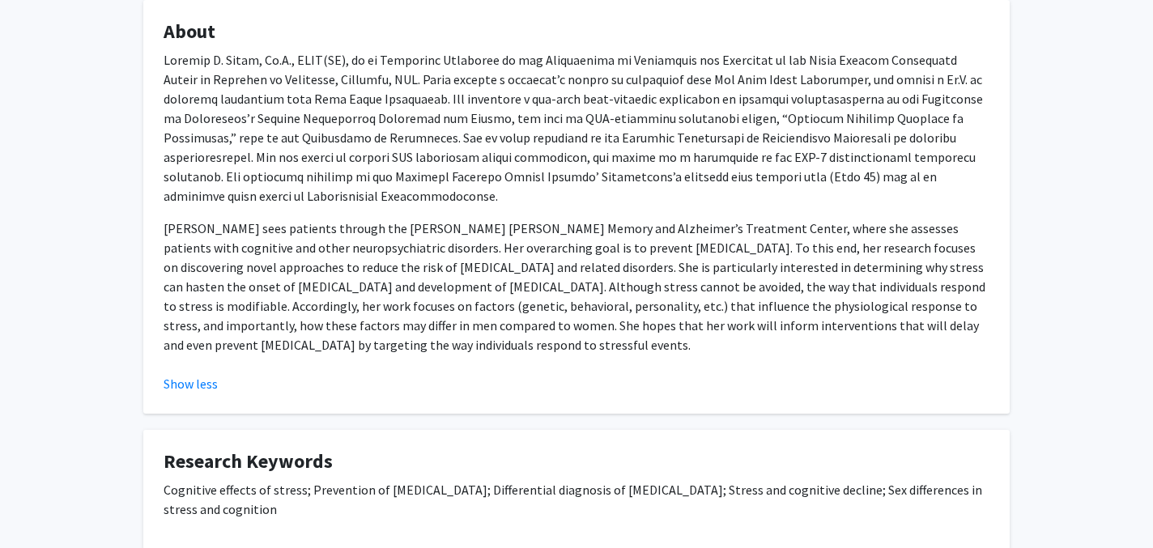
scroll to position [0, 0]
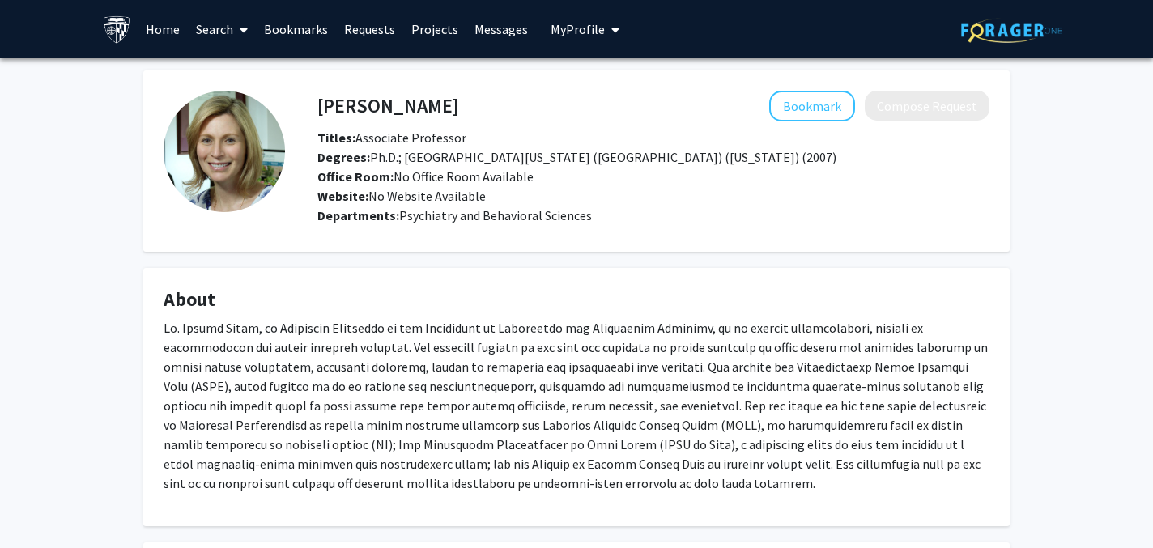
click at [870, 355] on p at bounding box center [577, 405] width 826 height 175
click at [870, 354] on p at bounding box center [577, 405] width 826 height 175
click at [659, 405] on p at bounding box center [577, 405] width 826 height 175
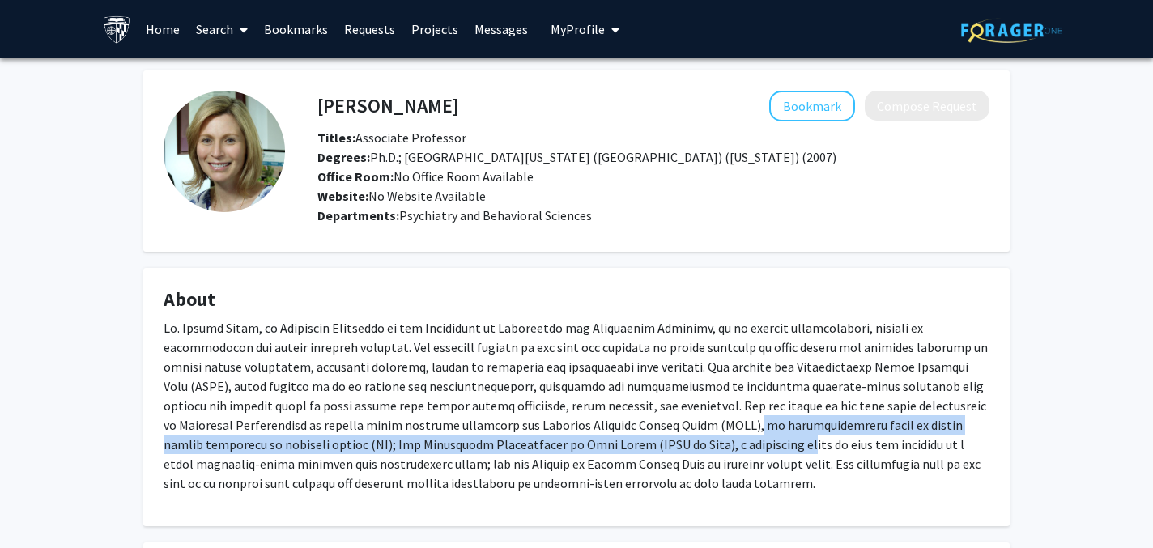
drag, startPoint x: 494, startPoint y: 424, endPoint x: 492, endPoint y: 440, distance: 16.3
click at [492, 439] on p at bounding box center [577, 405] width 826 height 175
click at [414, 113] on h4 "[PERSON_NAME]" at bounding box center [387, 106] width 141 height 30
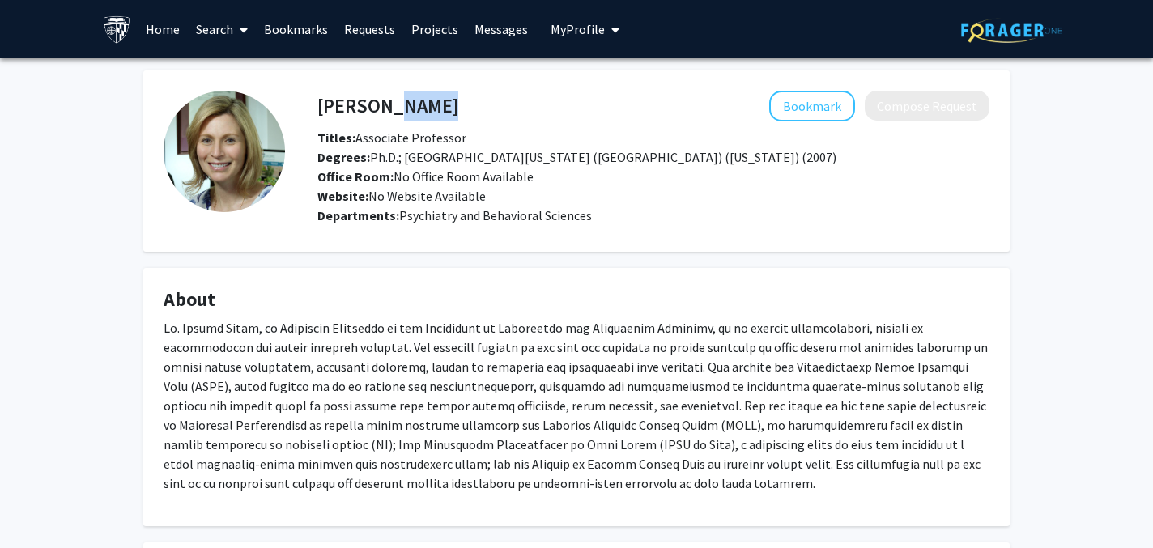
click at [414, 113] on h4 "[PERSON_NAME]" at bounding box center [387, 106] width 141 height 30
copy h4 "[PERSON_NAME]"
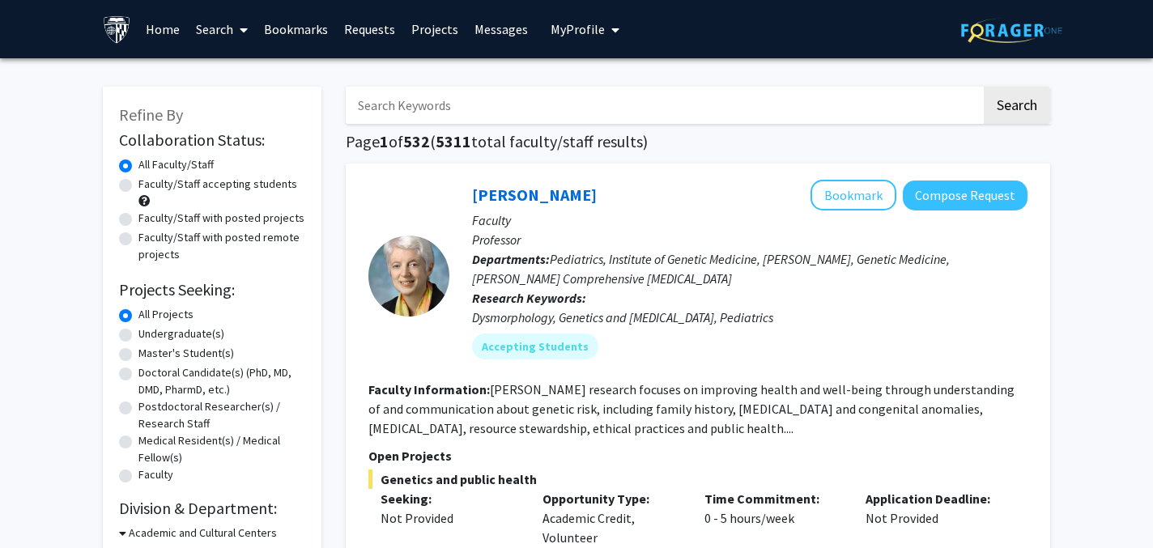
click at [406, 114] on input "Search Keywords" at bounding box center [664, 105] width 636 height 37
type input "dementia"
click at [1021, 109] on button "Search" at bounding box center [1017, 105] width 66 height 37
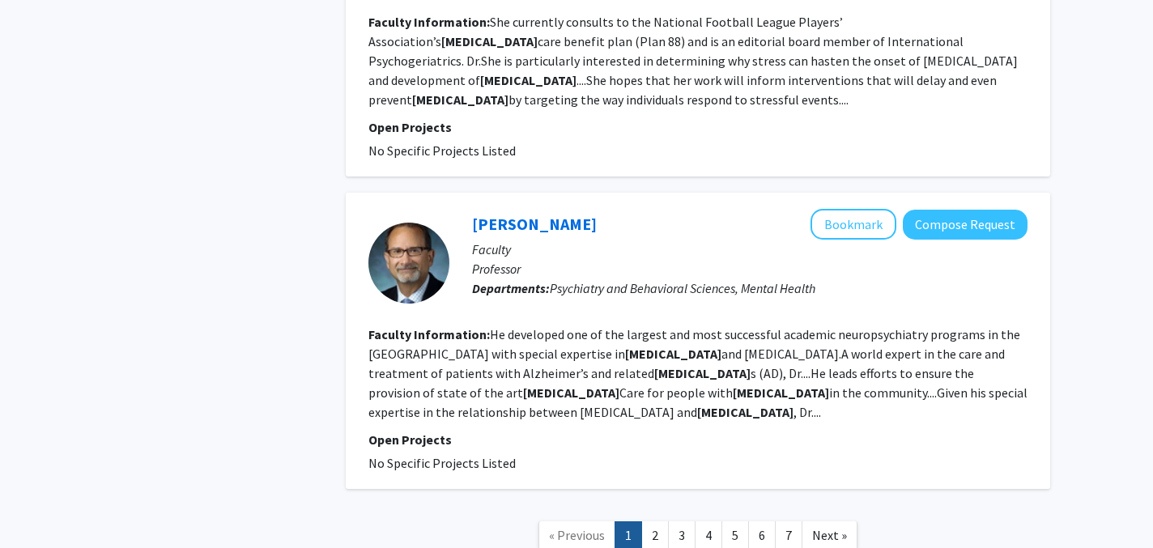
scroll to position [2882, 0]
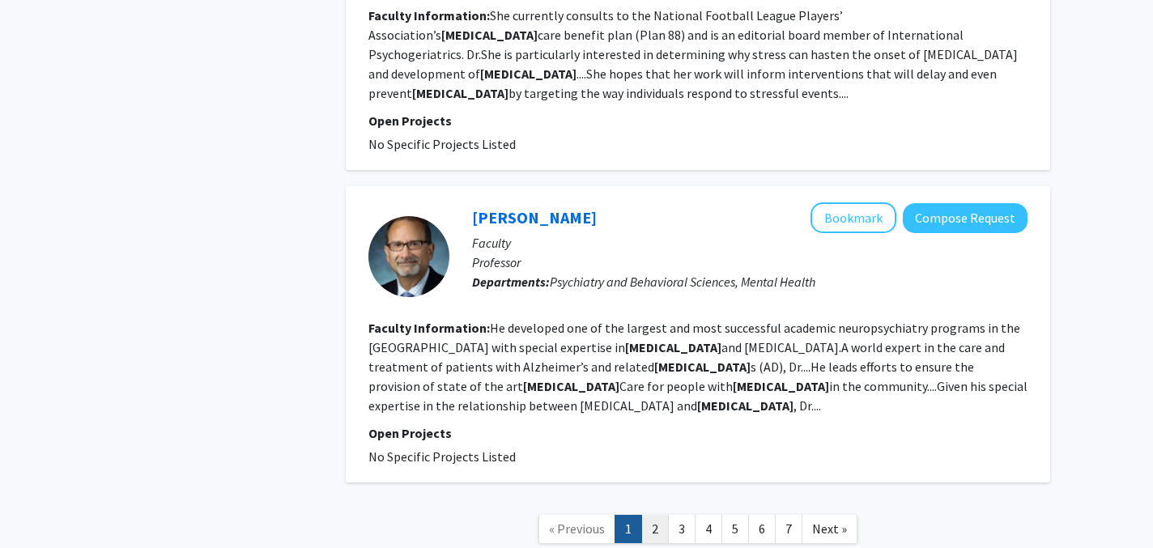
click at [658, 515] on link "2" at bounding box center [655, 529] width 28 height 28
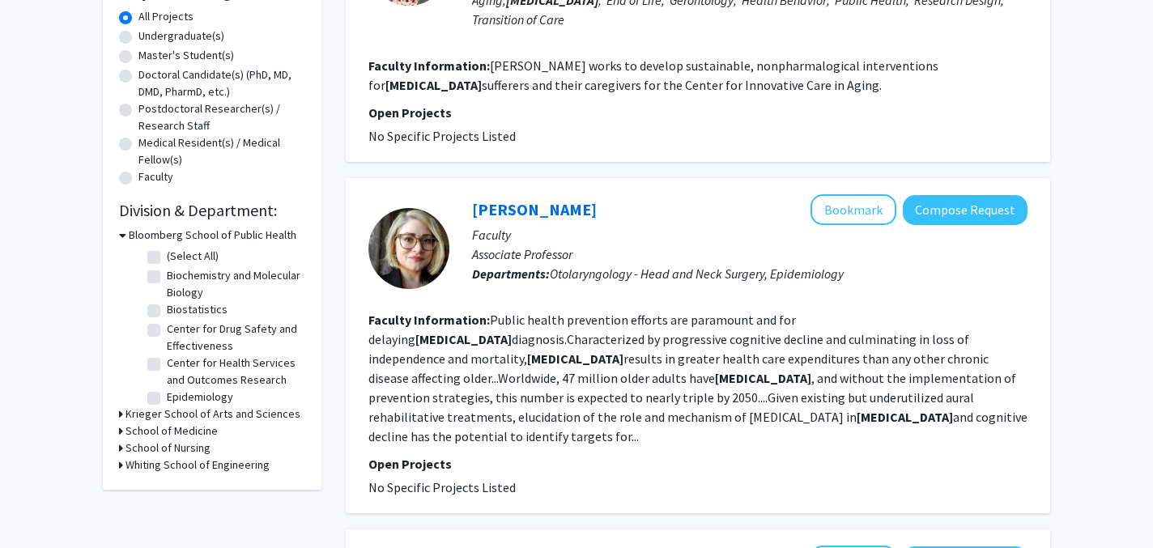
scroll to position [303, 0]
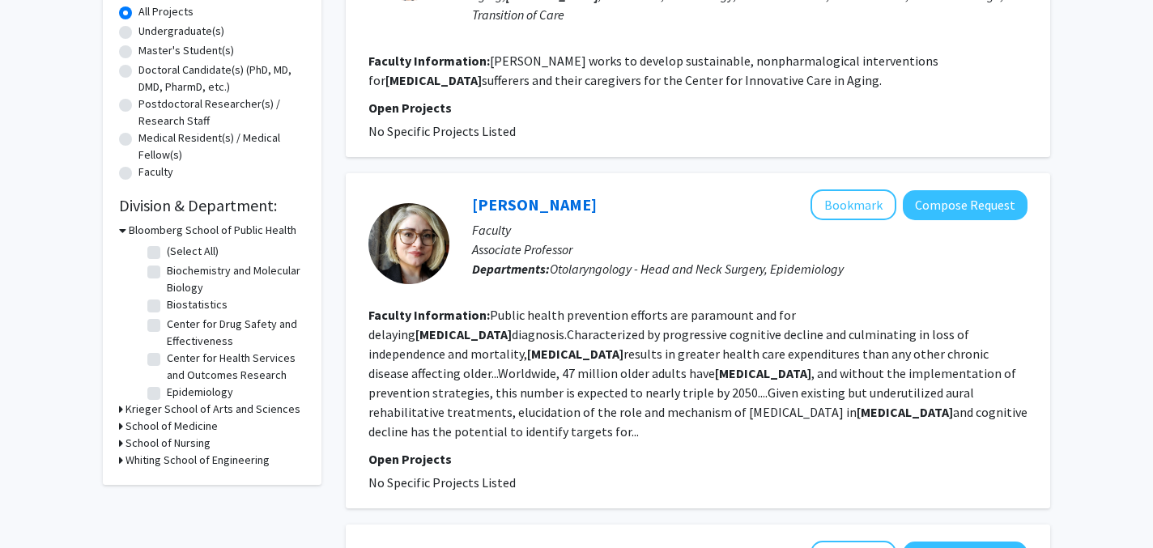
click at [671, 320] on fg-read-more "Public health prevention efforts are paramount and for delaying dementia diagno…" at bounding box center [698, 373] width 659 height 133
click at [654, 317] on fg-read-more "Public health prevention efforts are paramount and for delaying dementia diagno…" at bounding box center [698, 373] width 659 height 133
click at [653, 340] on fg-read-more "Public health prevention efforts are paramount and for delaying dementia diagno…" at bounding box center [698, 373] width 659 height 133
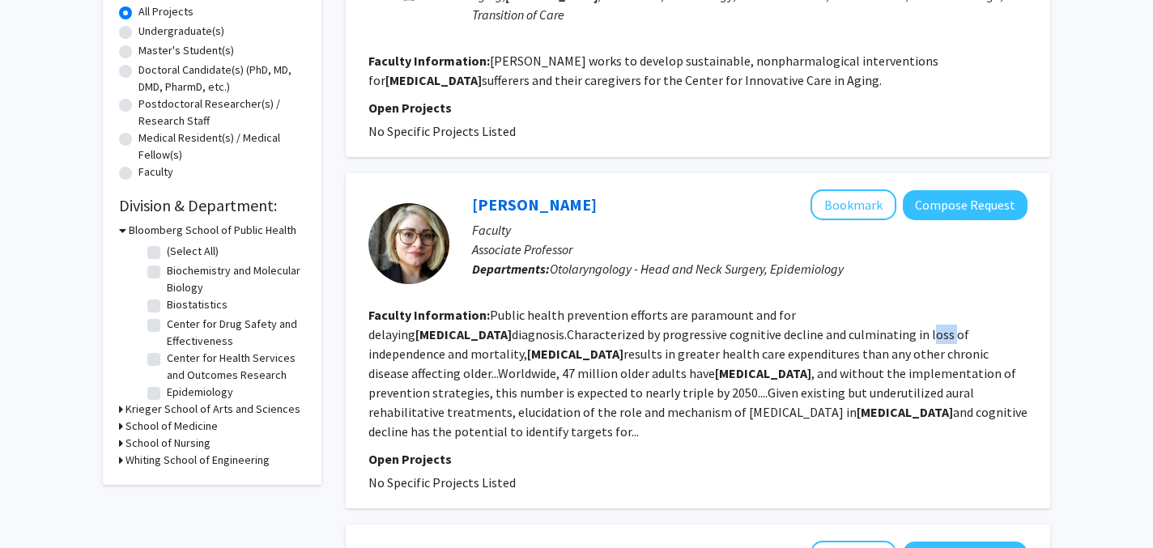
click at [653, 341] on fg-read-more "Public health prevention efforts are paramount and for delaying dementia diagno…" at bounding box center [698, 373] width 659 height 133
click at [565, 395] on fg-read-more "Public health prevention efforts are paramount and for delaying dementia diagno…" at bounding box center [698, 373] width 659 height 133
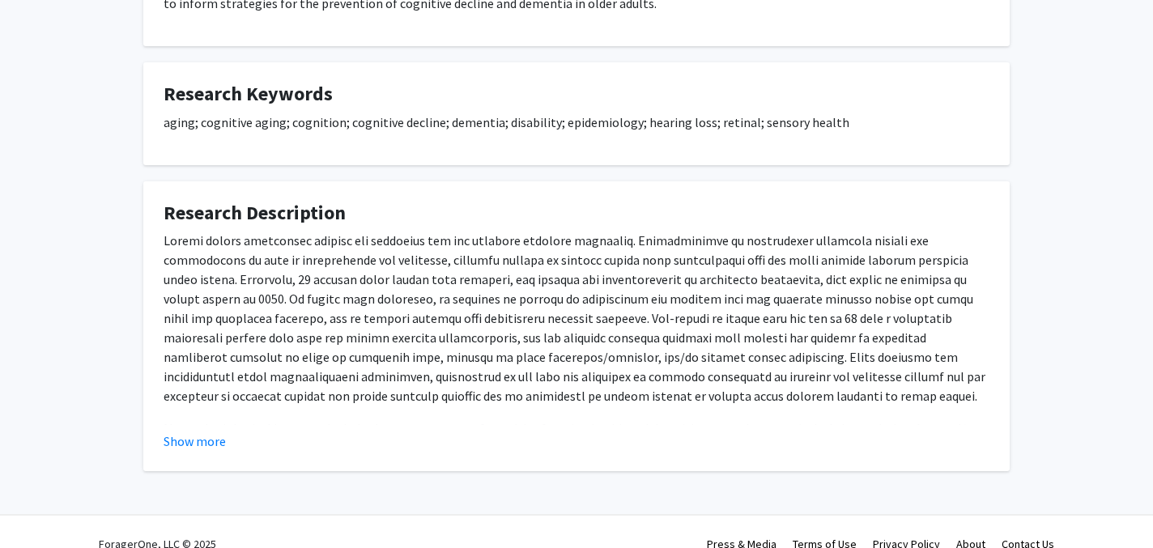
scroll to position [420, 0]
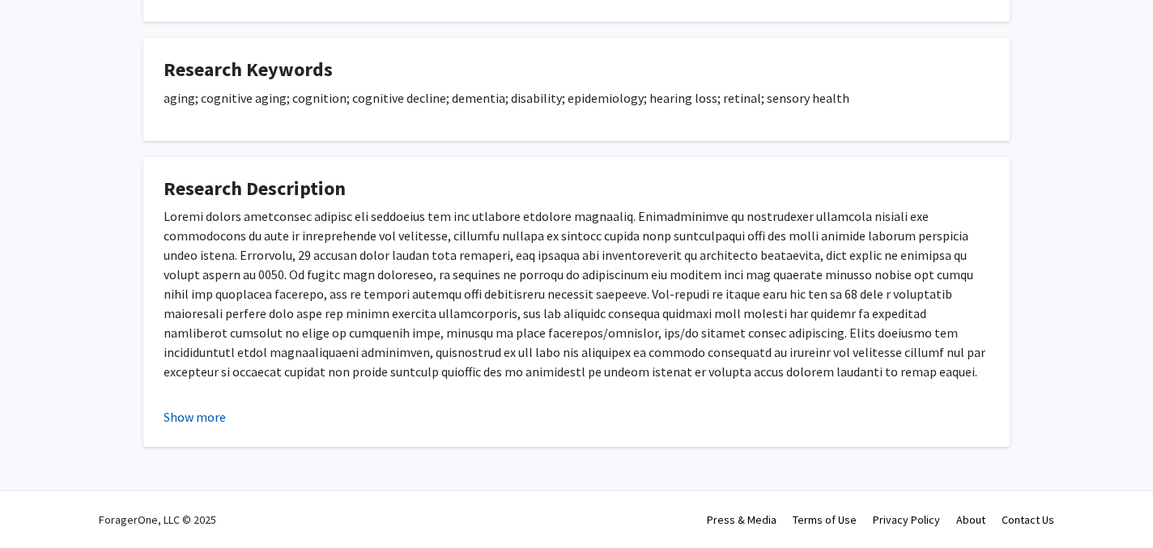
click at [208, 415] on button "Show more" at bounding box center [195, 416] width 62 height 19
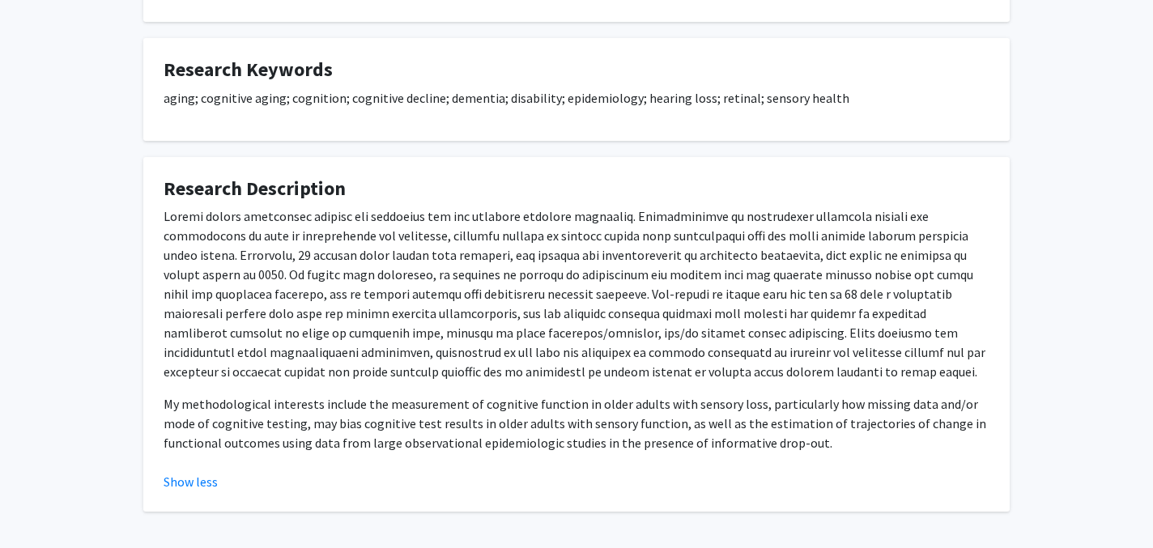
click at [237, 368] on p at bounding box center [577, 294] width 826 height 175
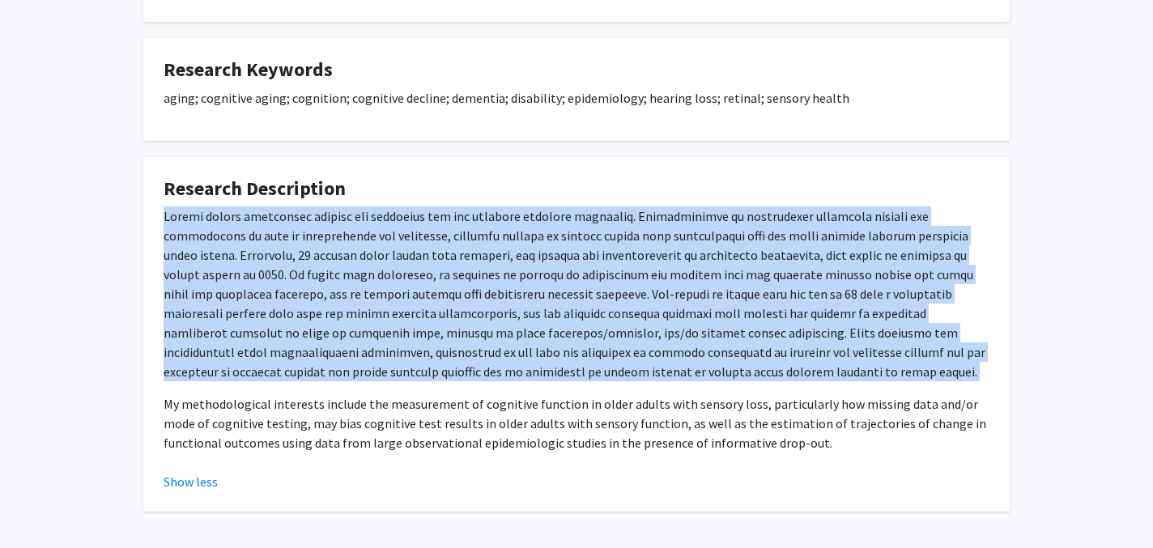
click at [237, 368] on p at bounding box center [577, 294] width 826 height 175
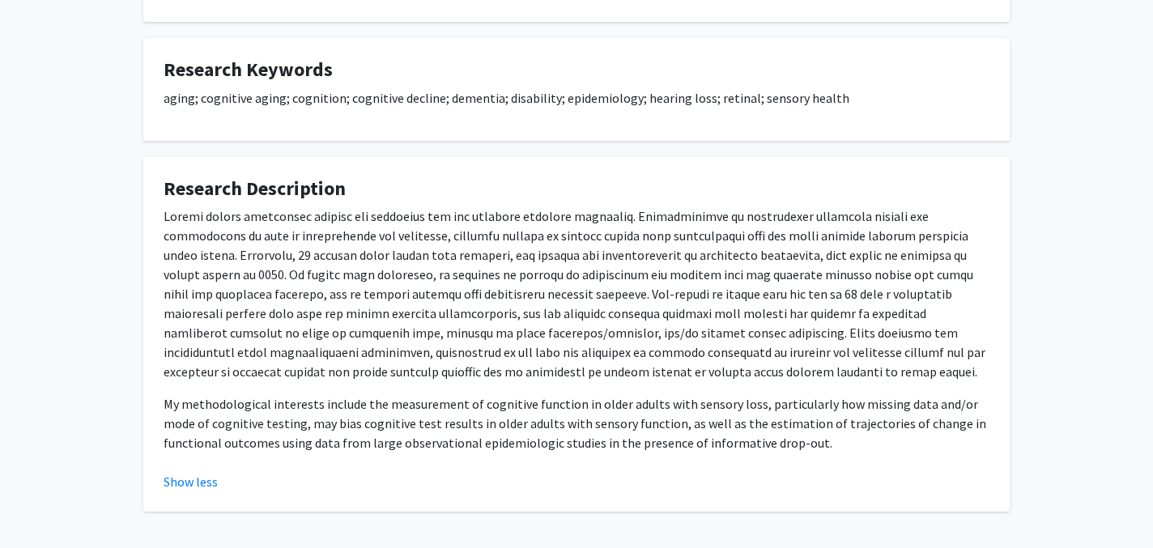
click at [308, 368] on p at bounding box center [577, 294] width 826 height 175
click at [363, 416] on p "My methodological interests include the measurement of cognitive function in ol…" at bounding box center [577, 423] width 826 height 58
click at [381, 409] on p "My methodological interests include the measurement of cognitive function in ol…" at bounding box center [577, 423] width 826 height 58
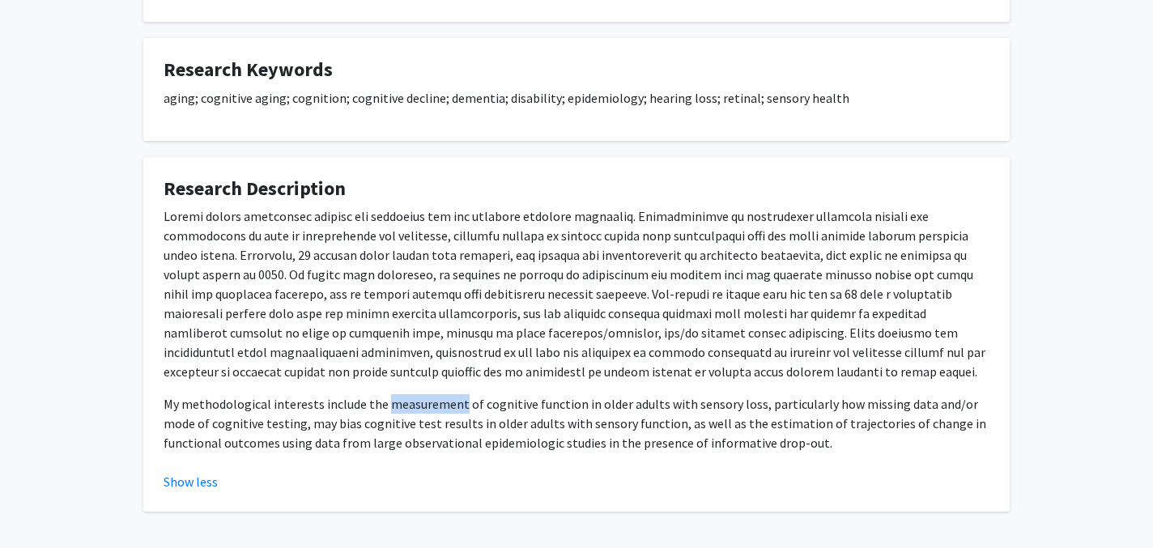
click at [381, 409] on p "My methodological interests include the measurement of cognitive function in ol…" at bounding box center [577, 423] width 826 height 58
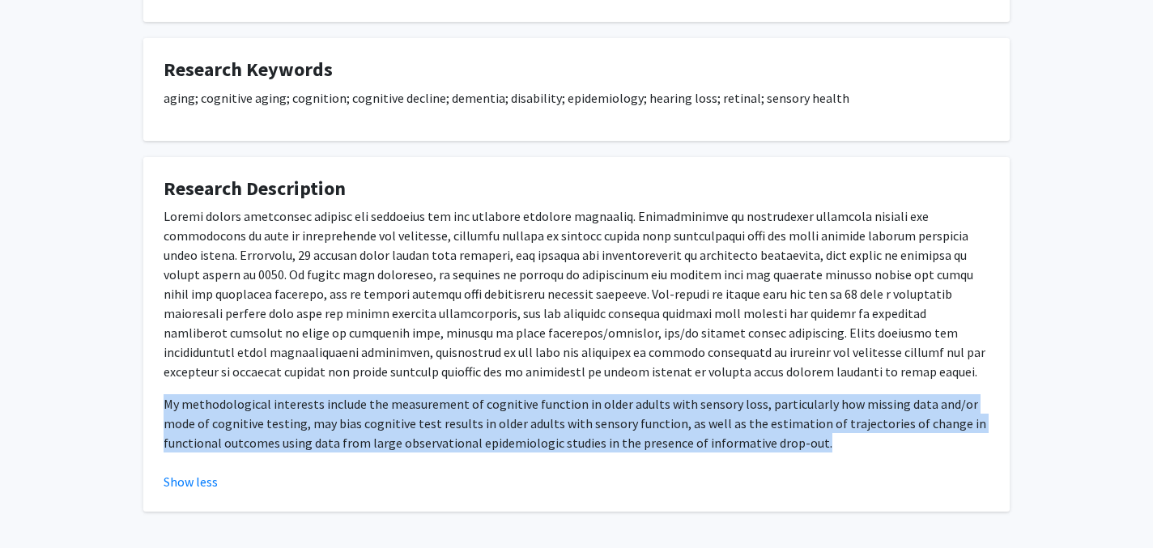
click at [381, 409] on p "My methodological interests include the measurement of cognitive function in ol…" at bounding box center [577, 423] width 826 height 58
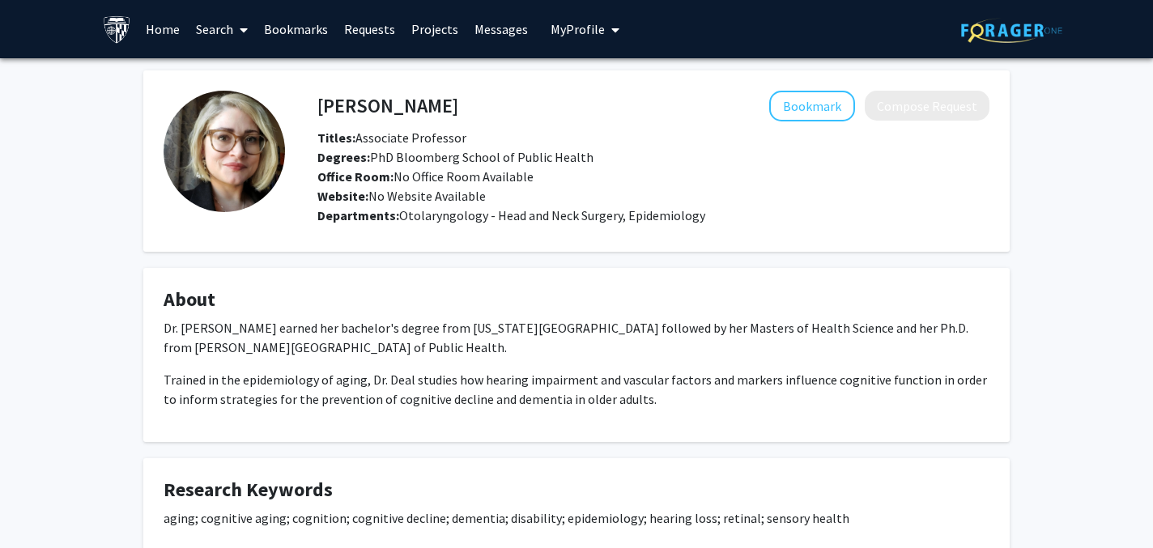
click at [362, 109] on h4 "[PERSON_NAME]" at bounding box center [387, 106] width 141 height 30
copy h4 "[PERSON_NAME]"
